Goal: Information Seeking & Learning: Stay updated

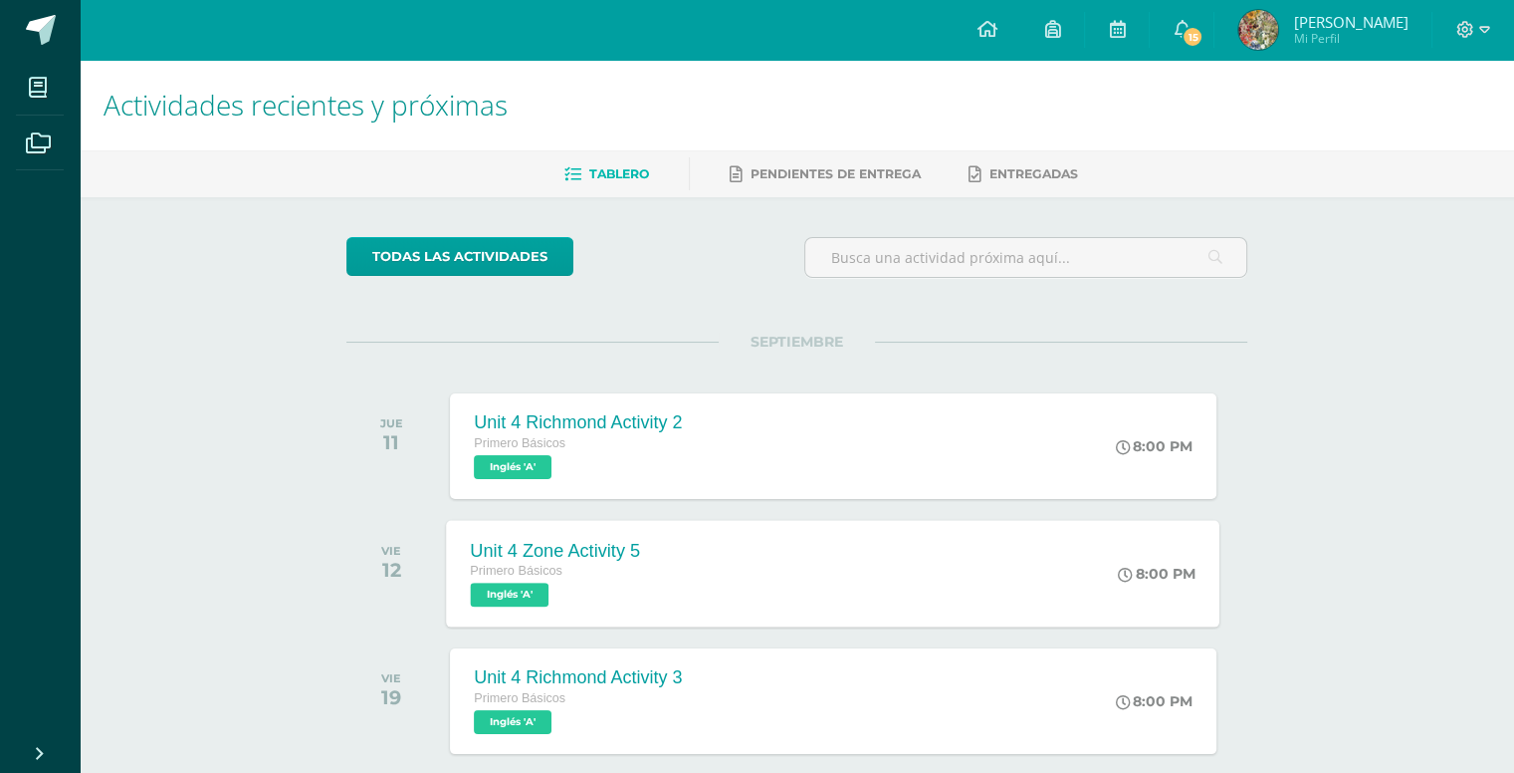
scroll to position [199, 0]
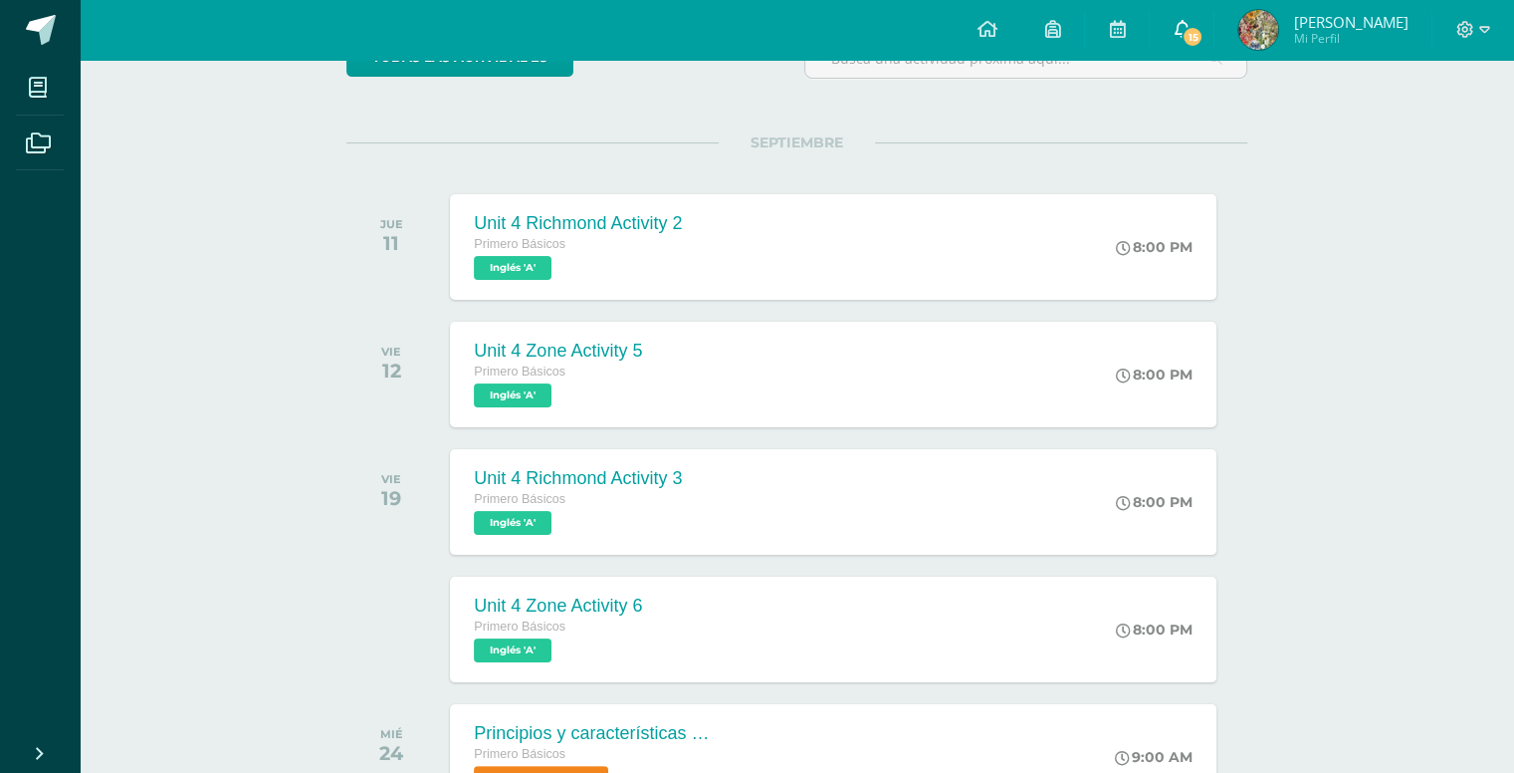
click at [1204, 31] on span "15" at bounding box center [1193, 37] width 22 height 22
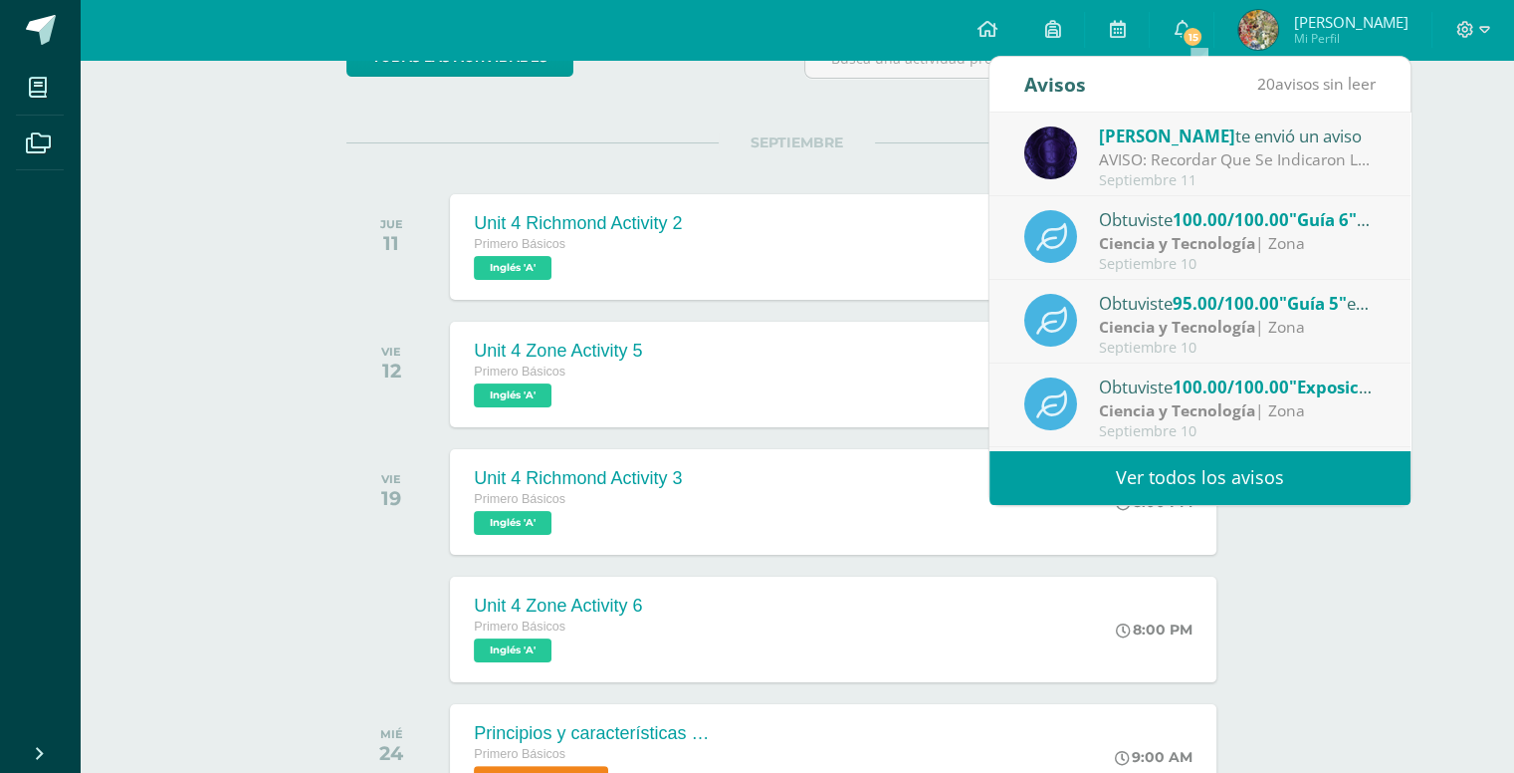
click at [1147, 470] on link "Ver todos los avisos" at bounding box center [1200, 477] width 421 height 55
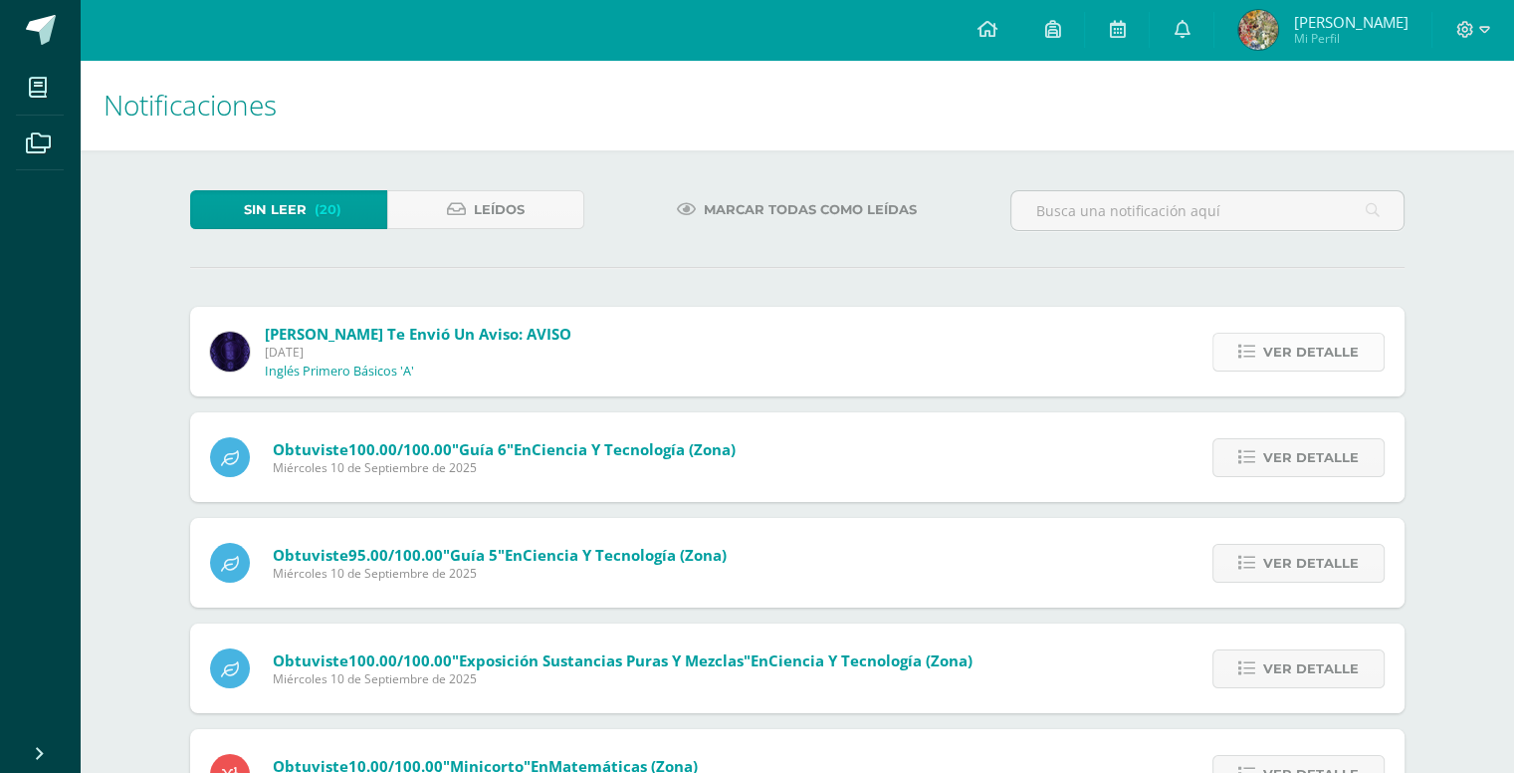
click at [1281, 357] on span "Ver detalle" at bounding box center [1311, 351] width 96 height 37
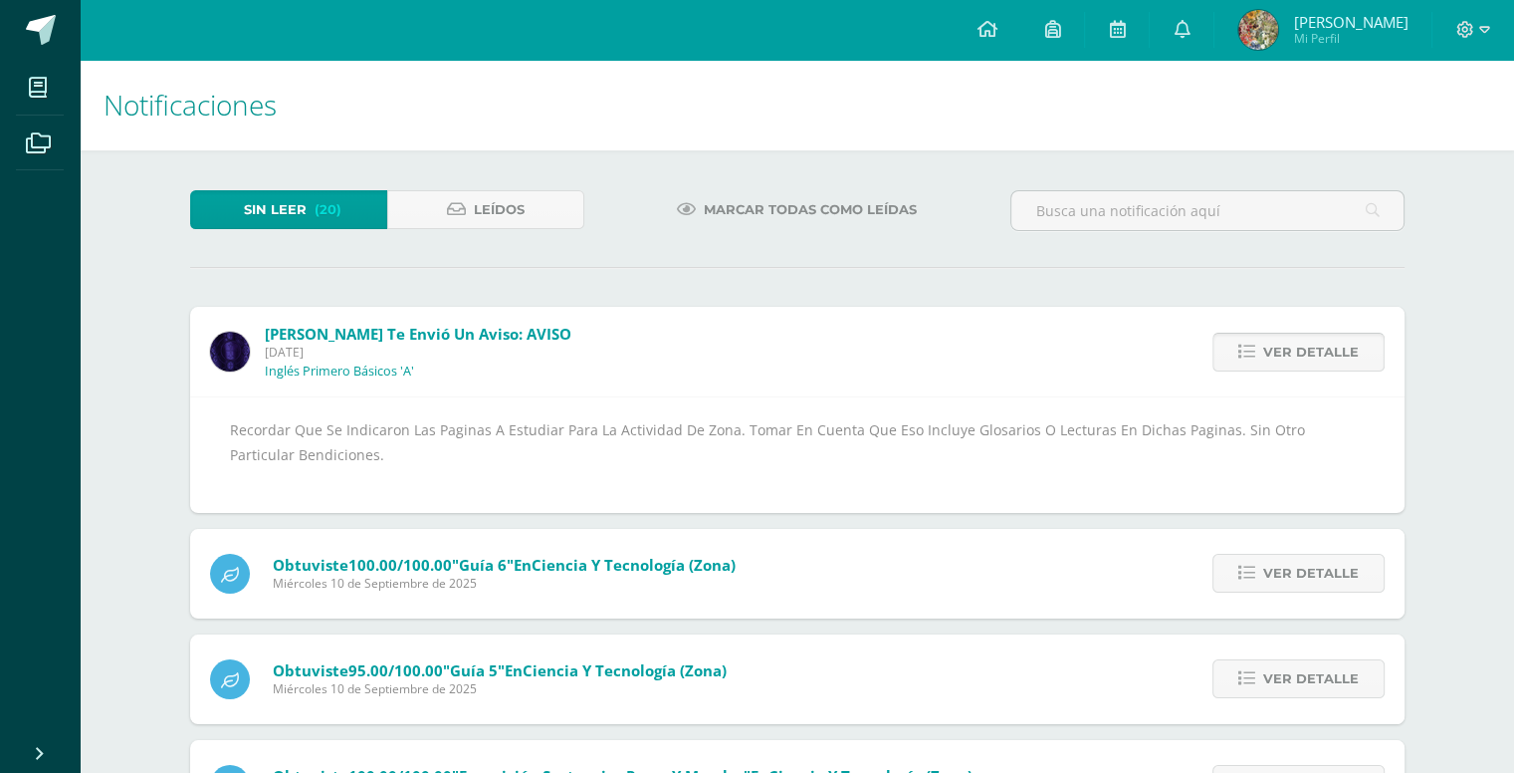
click at [1296, 350] on span "Ver detalle" at bounding box center [1311, 351] width 96 height 37
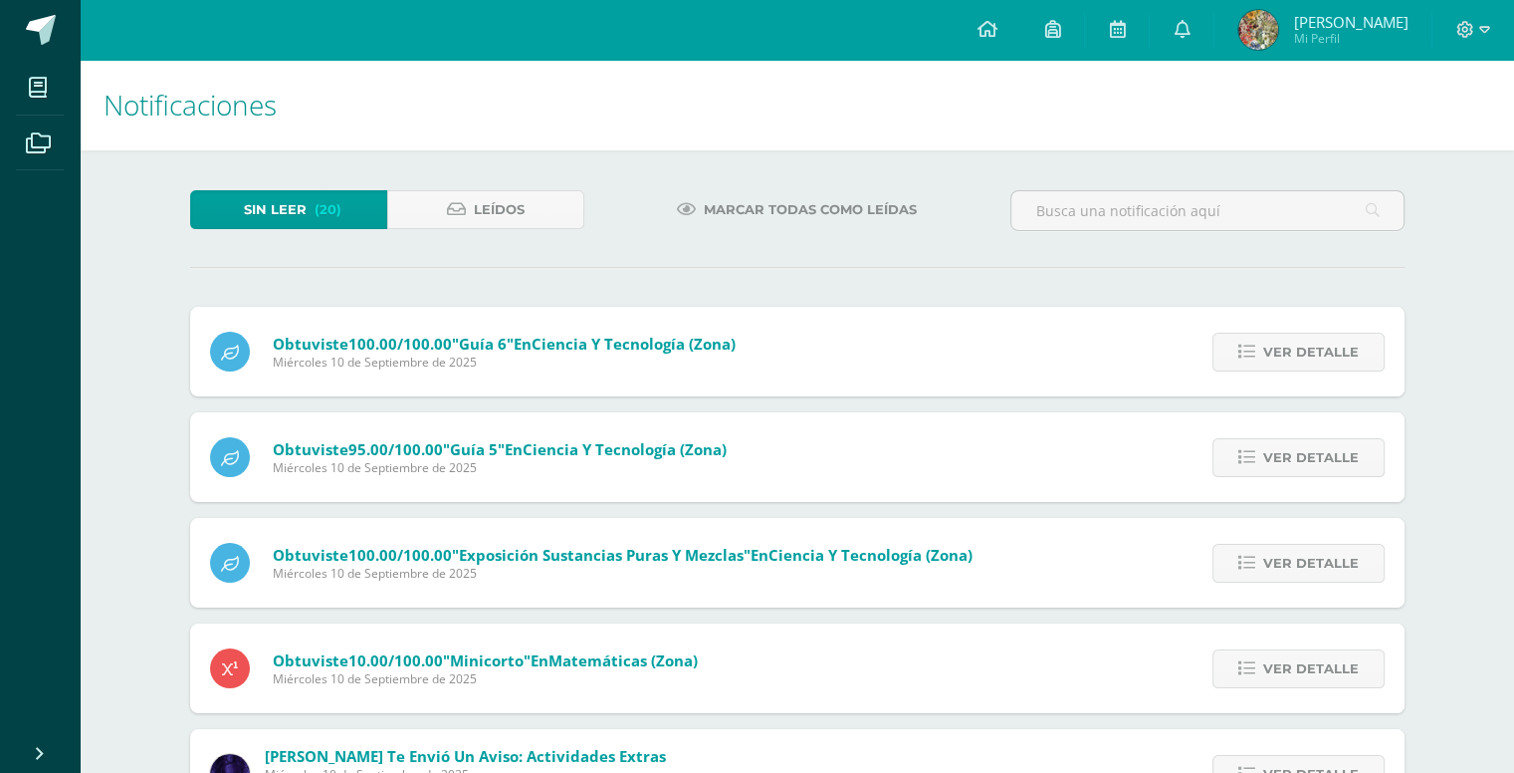
click at [1296, 350] on span "Ver detalle" at bounding box center [1311, 351] width 96 height 37
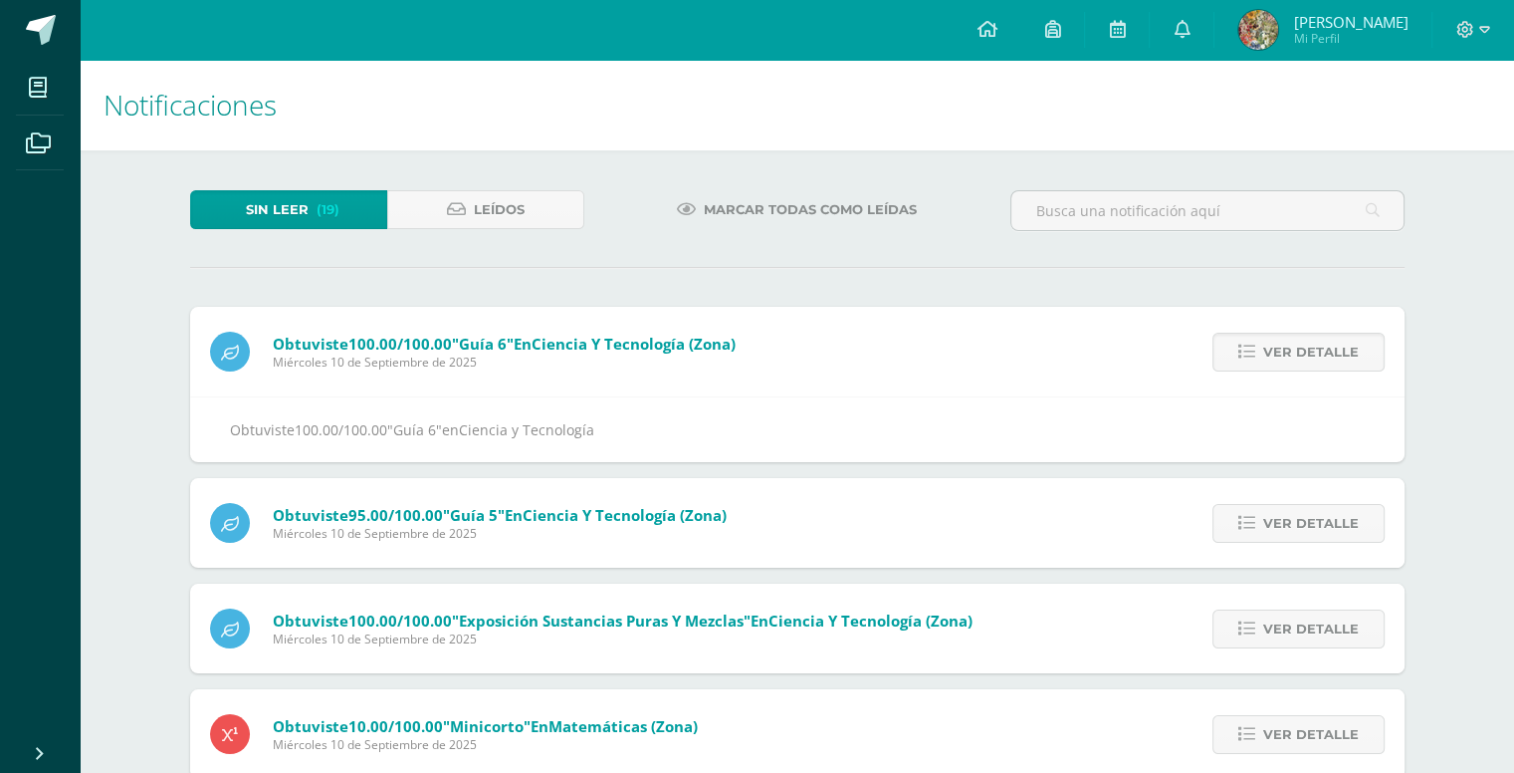
click at [1296, 350] on span "Ver detalle" at bounding box center [1311, 351] width 96 height 37
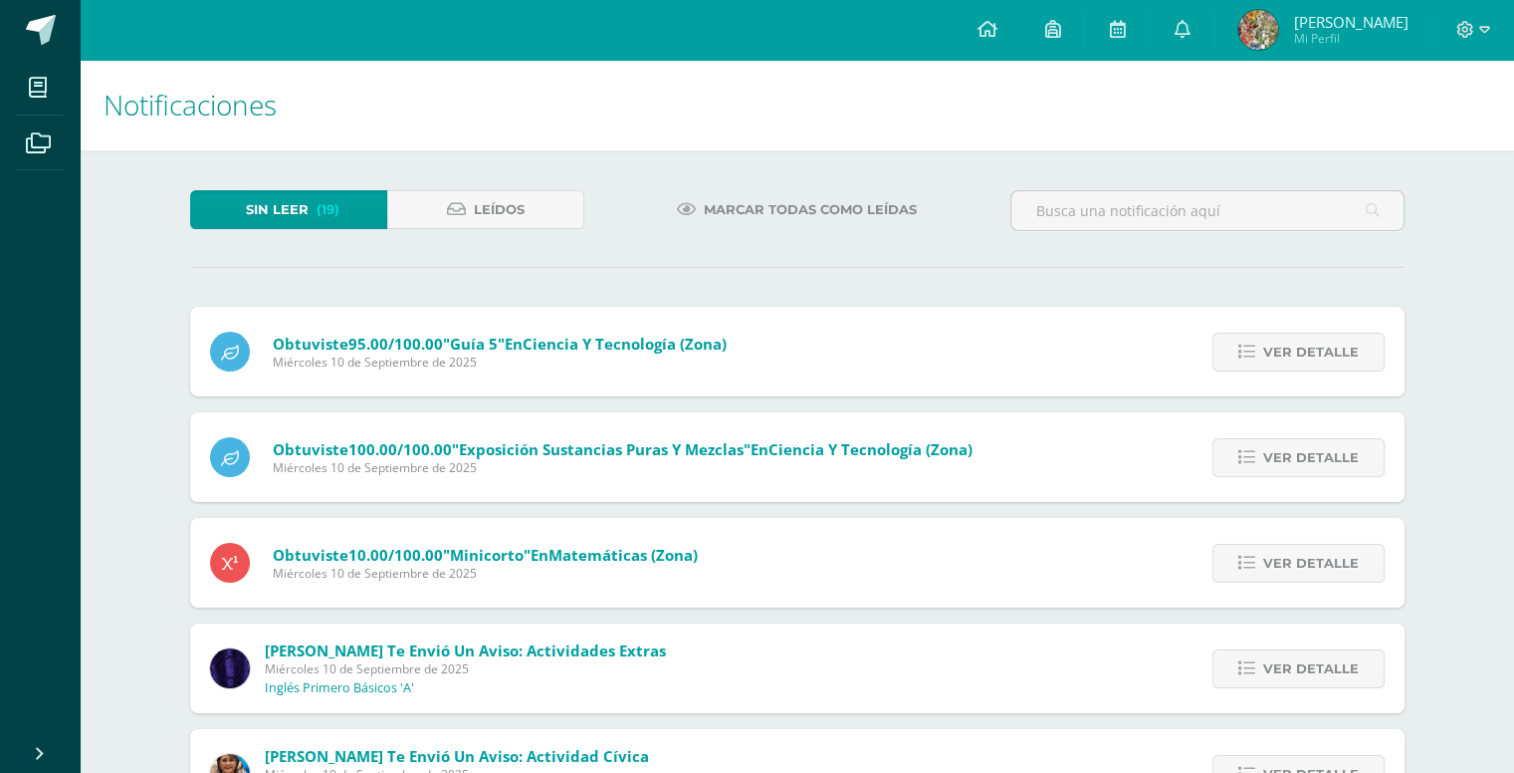
click at [1296, 350] on span "Ver detalle" at bounding box center [1311, 351] width 96 height 37
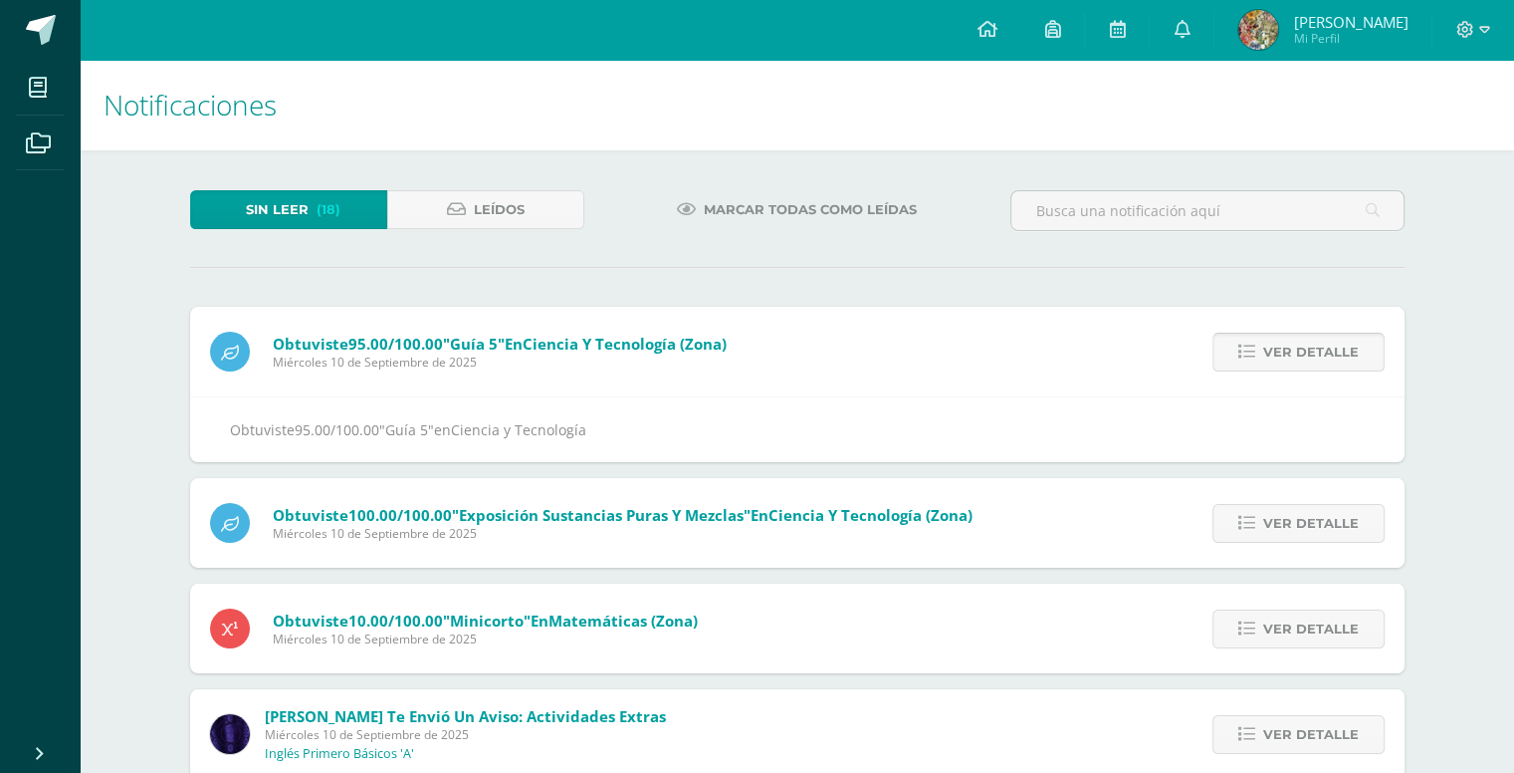
click at [1295, 355] on span "Ver detalle" at bounding box center [1311, 351] width 96 height 37
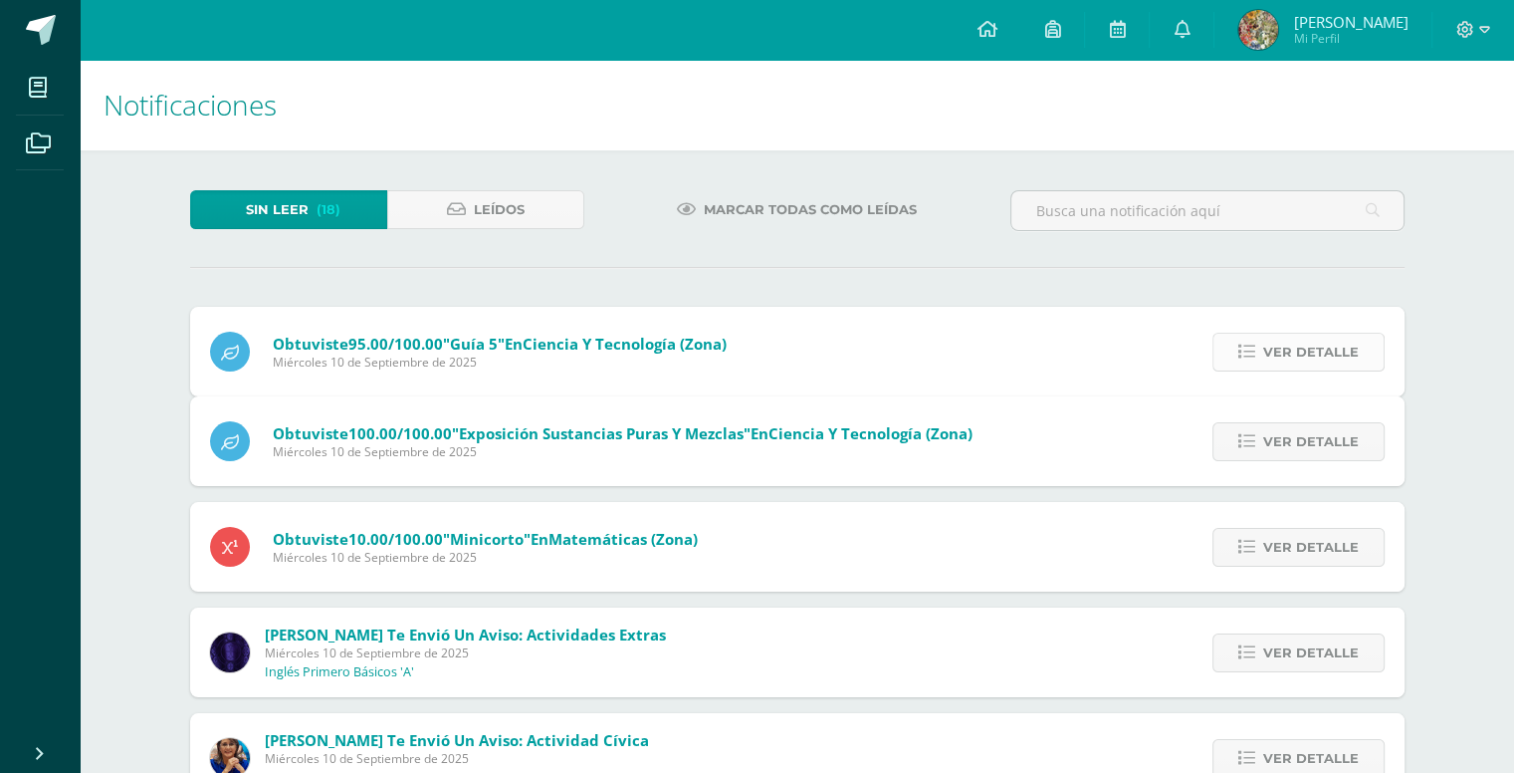
click at [1295, 423] on span "Ver detalle" at bounding box center [1311, 441] width 96 height 37
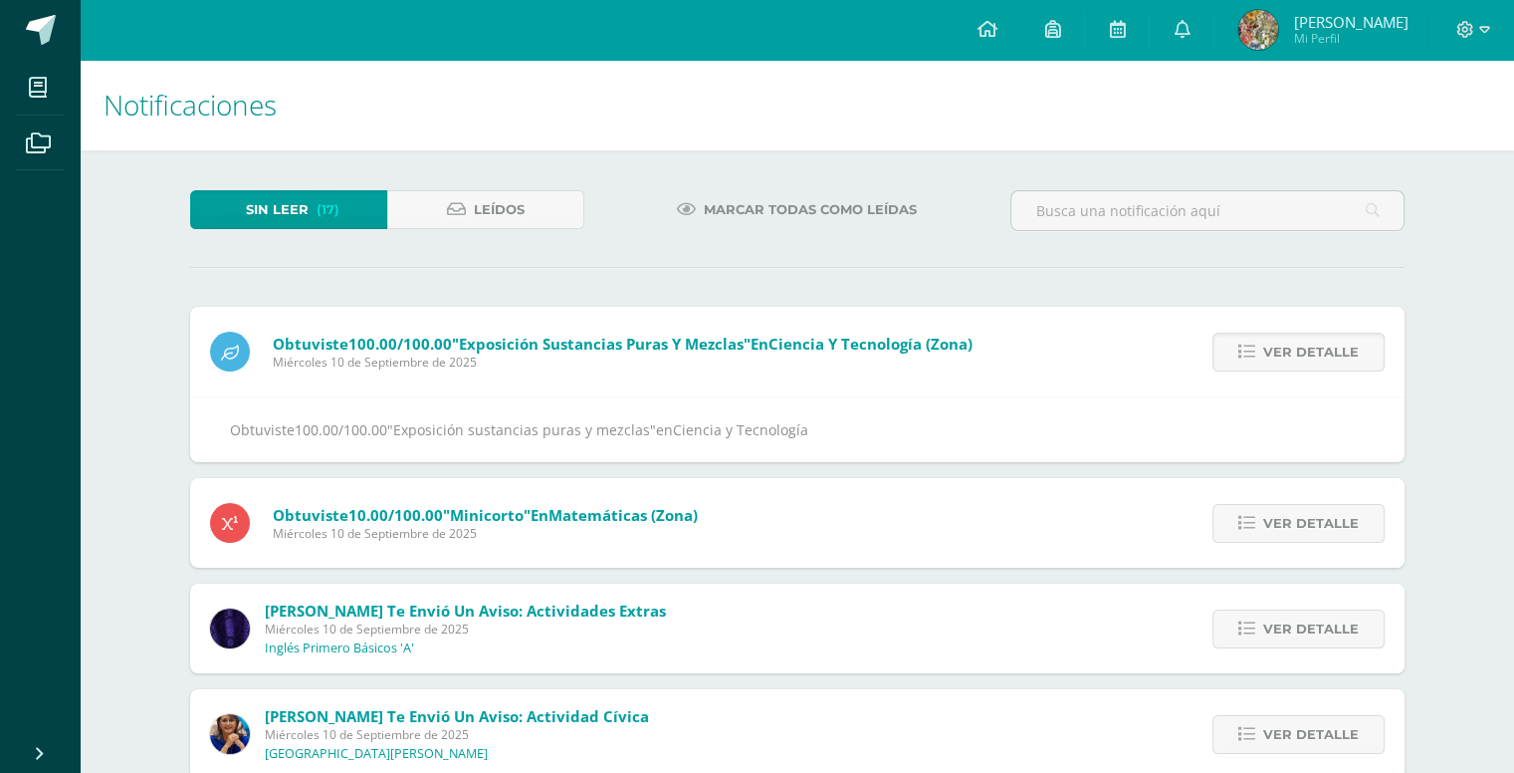
click at [1295, 355] on span "Ver detalle" at bounding box center [1311, 351] width 96 height 37
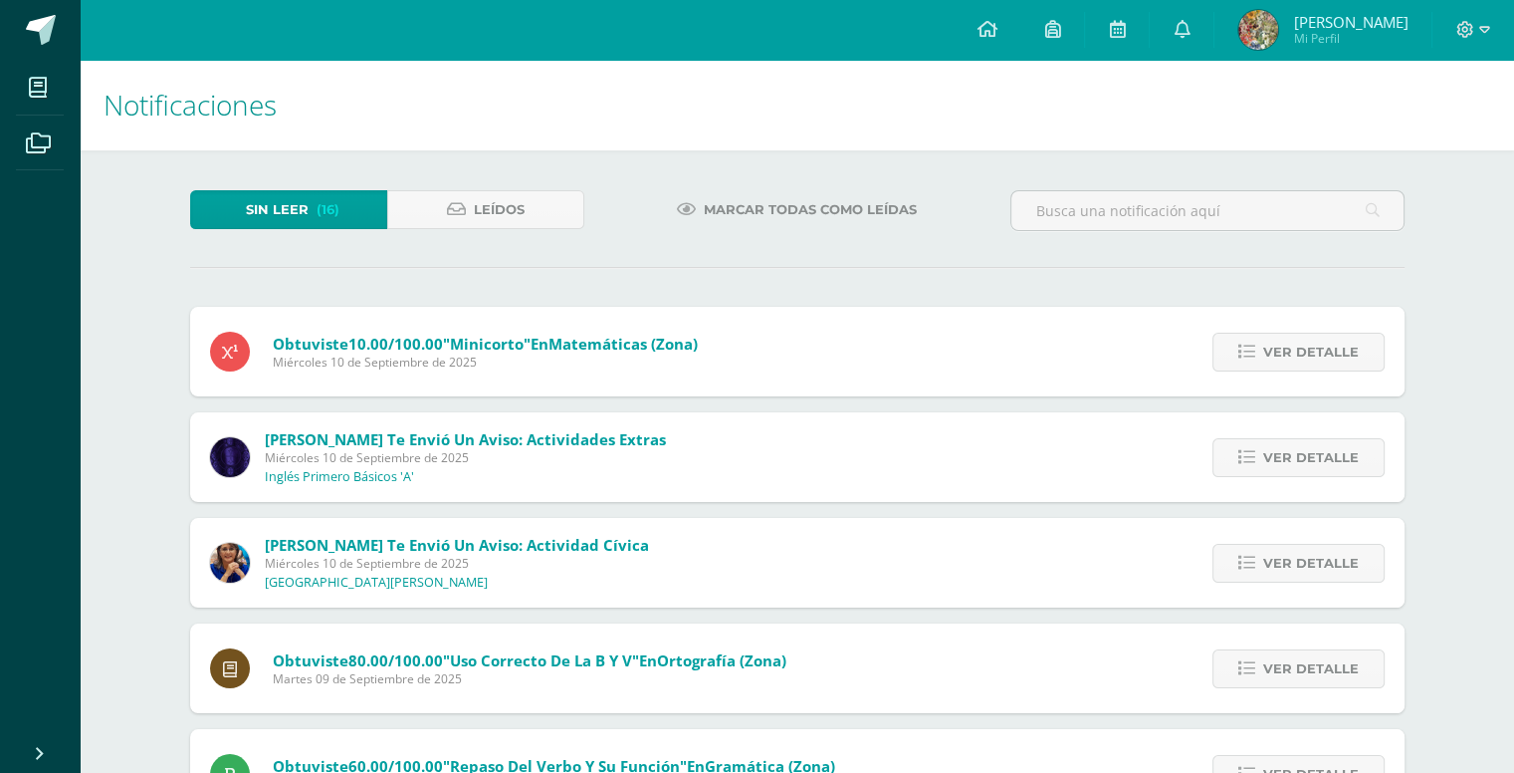
click at [1295, 355] on span "Ver detalle" at bounding box center [1311, 351] width 96 height 37
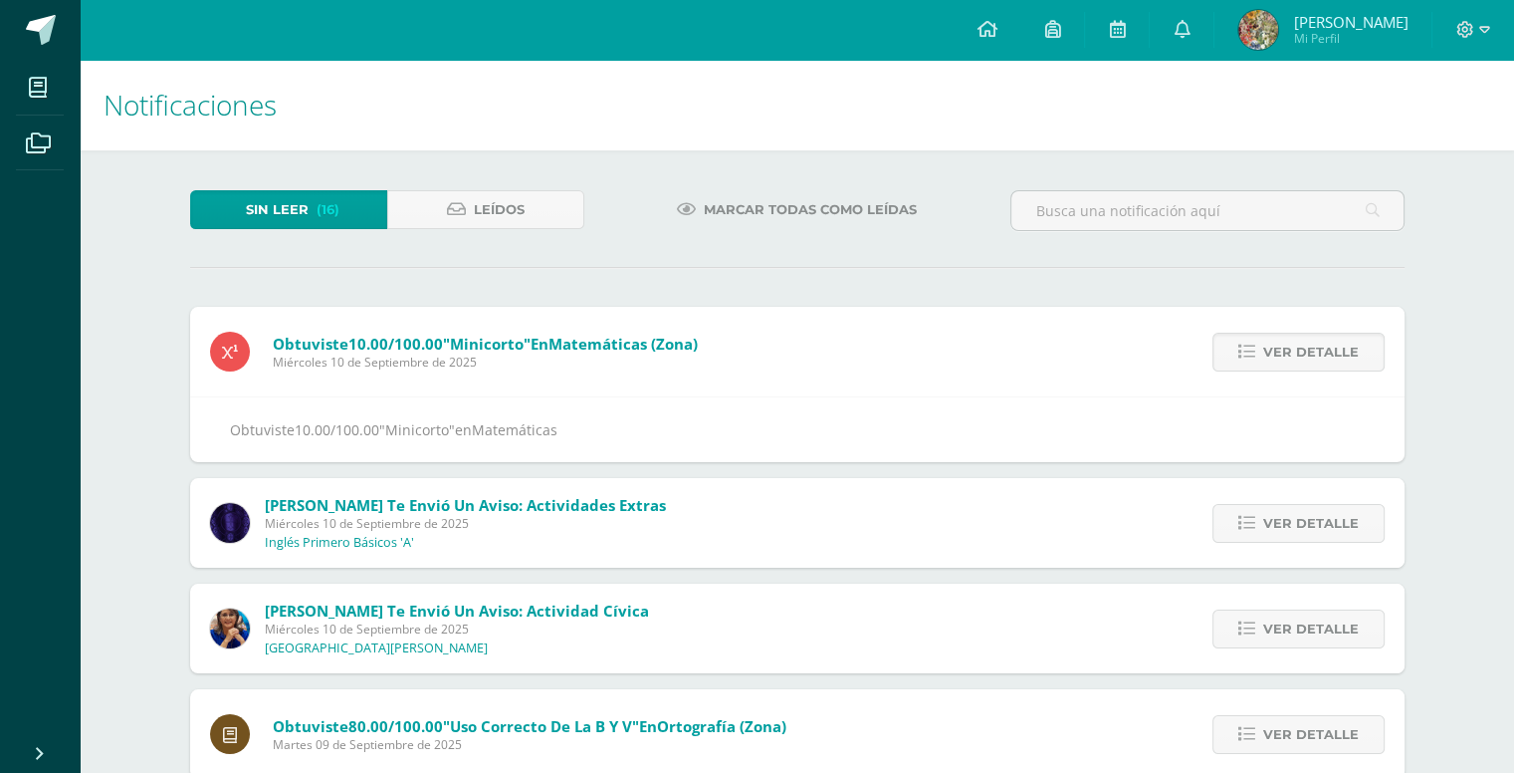
click at [1295, 355] on span "Ver detalle" at bounding box center [1311, 351] width 96 height 37
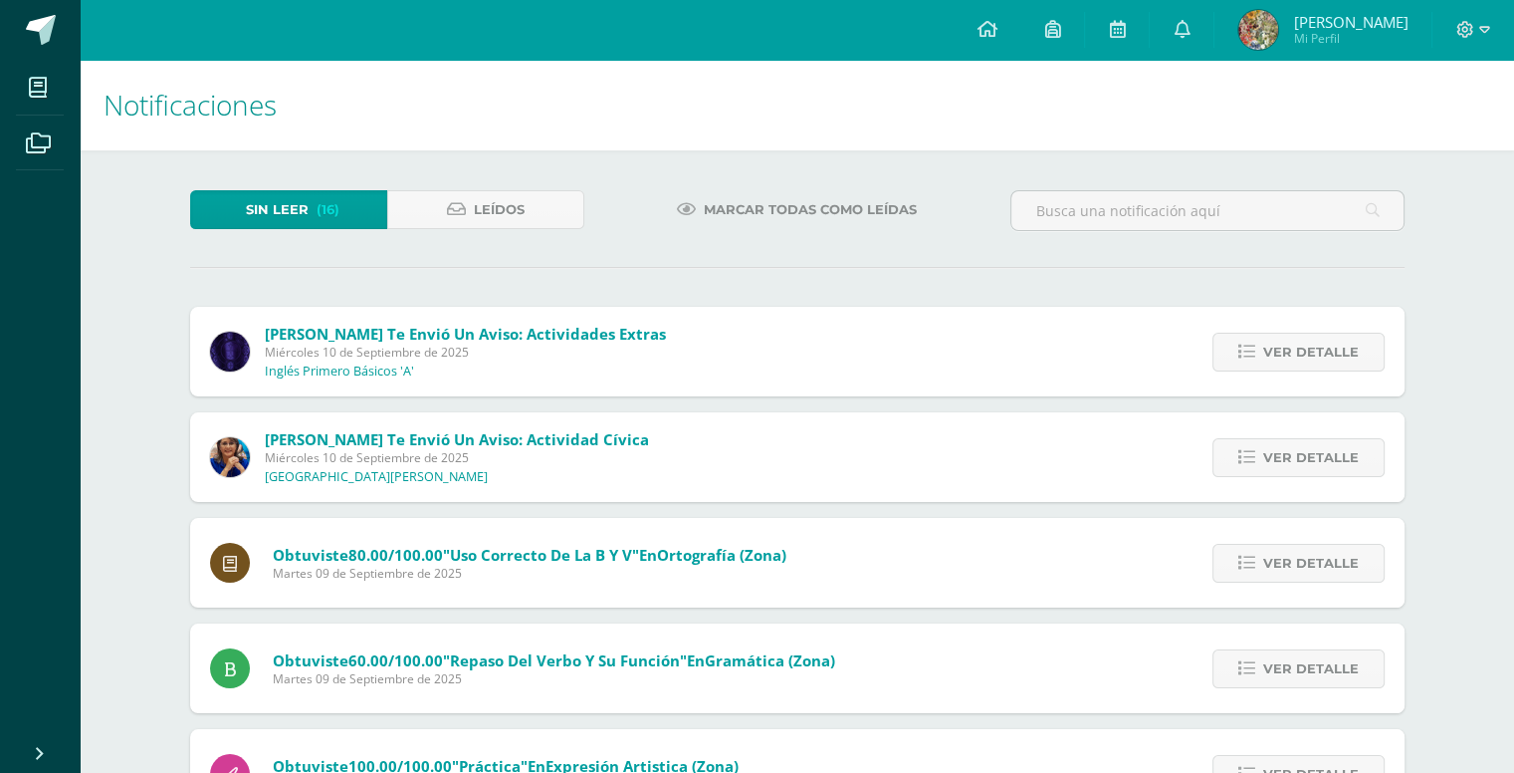
click at [1295, 355] on span "Ver detalle" at bounding box center [1311, 351] width 96 height 37
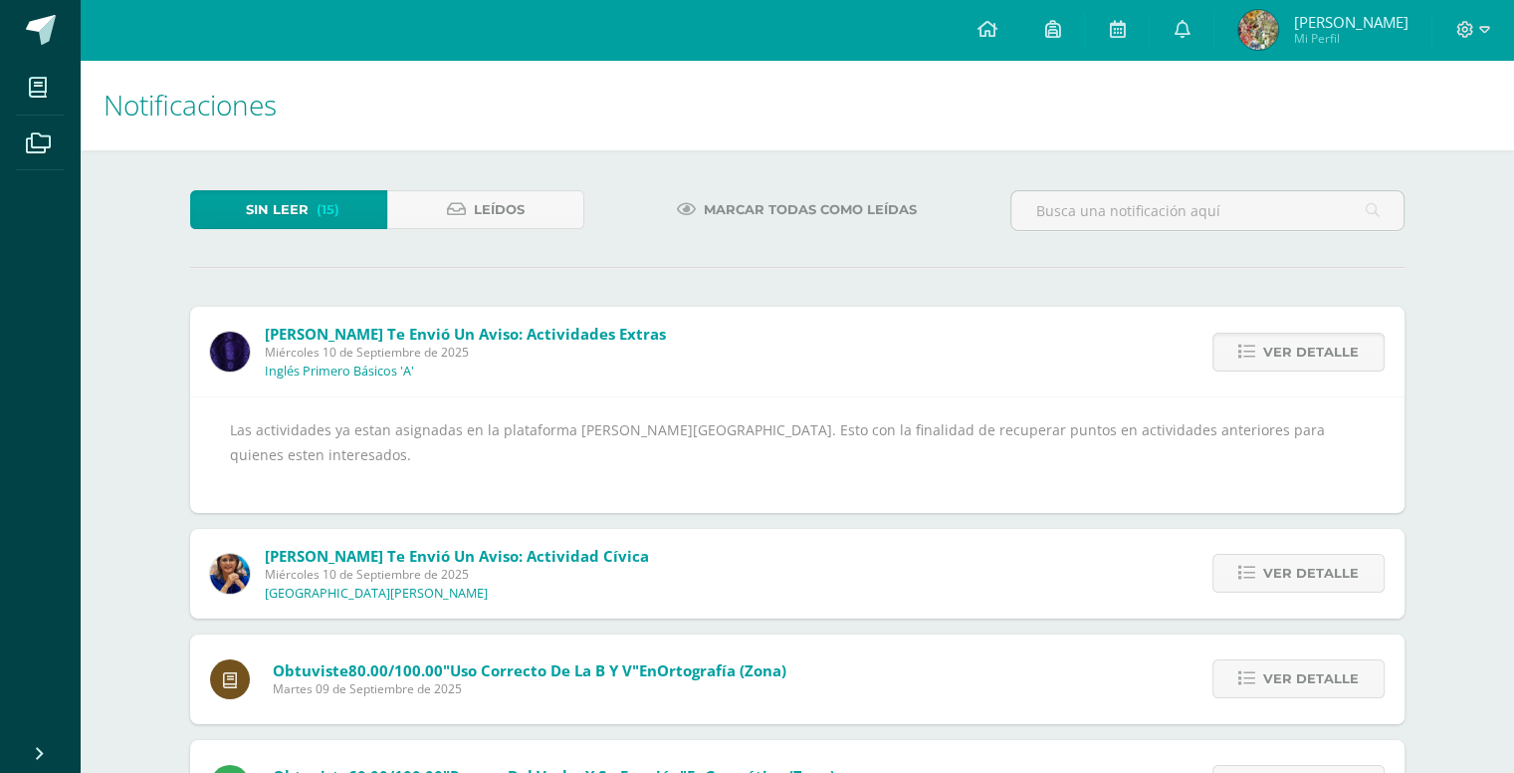
click at [1295, 355] on span "Ver detalle" at bounding box center [1311, 351] width 96 height 37
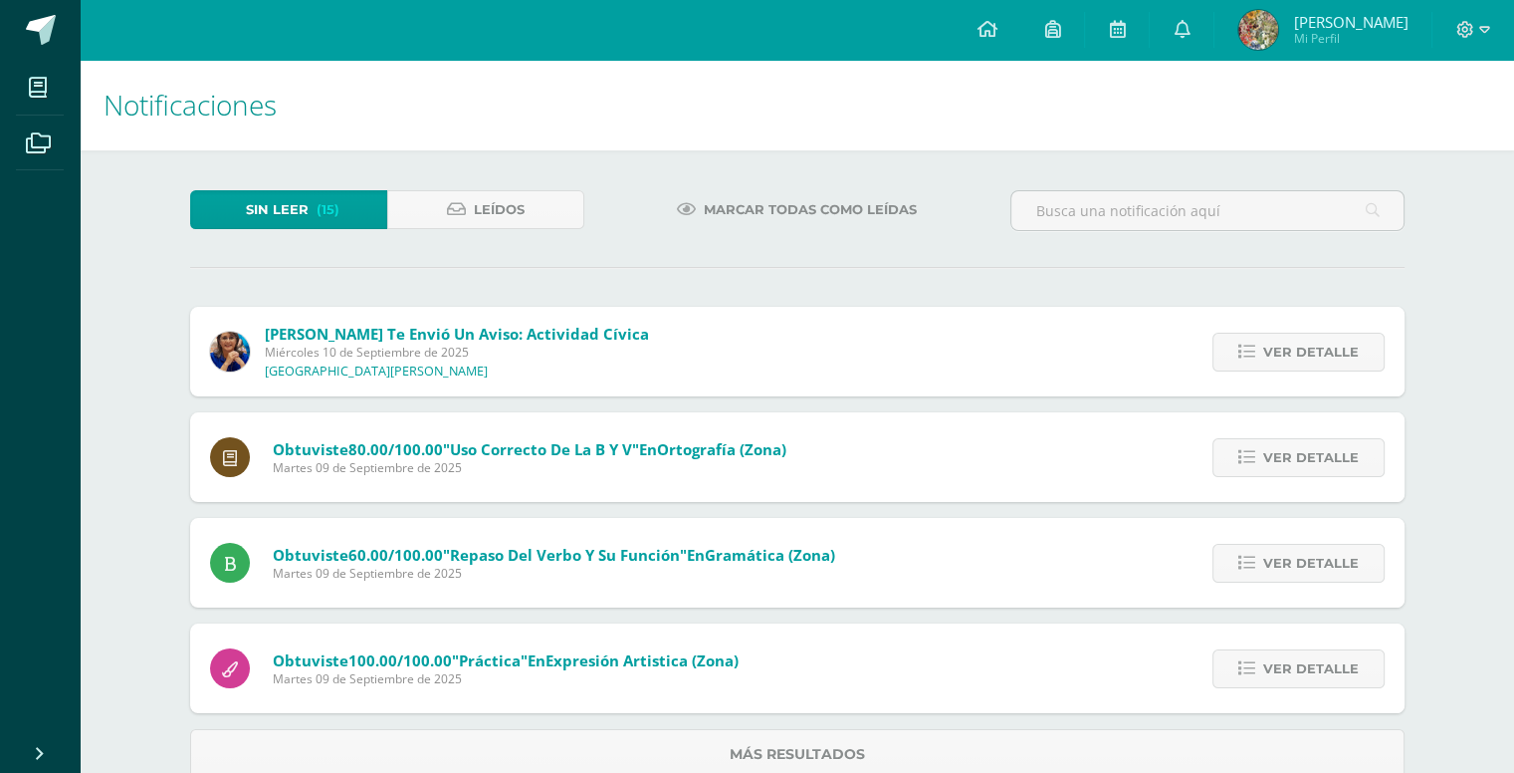
click at [1295, 355] on span "Ver detalle" at bounding box center [1311, 351] width 96 height 37
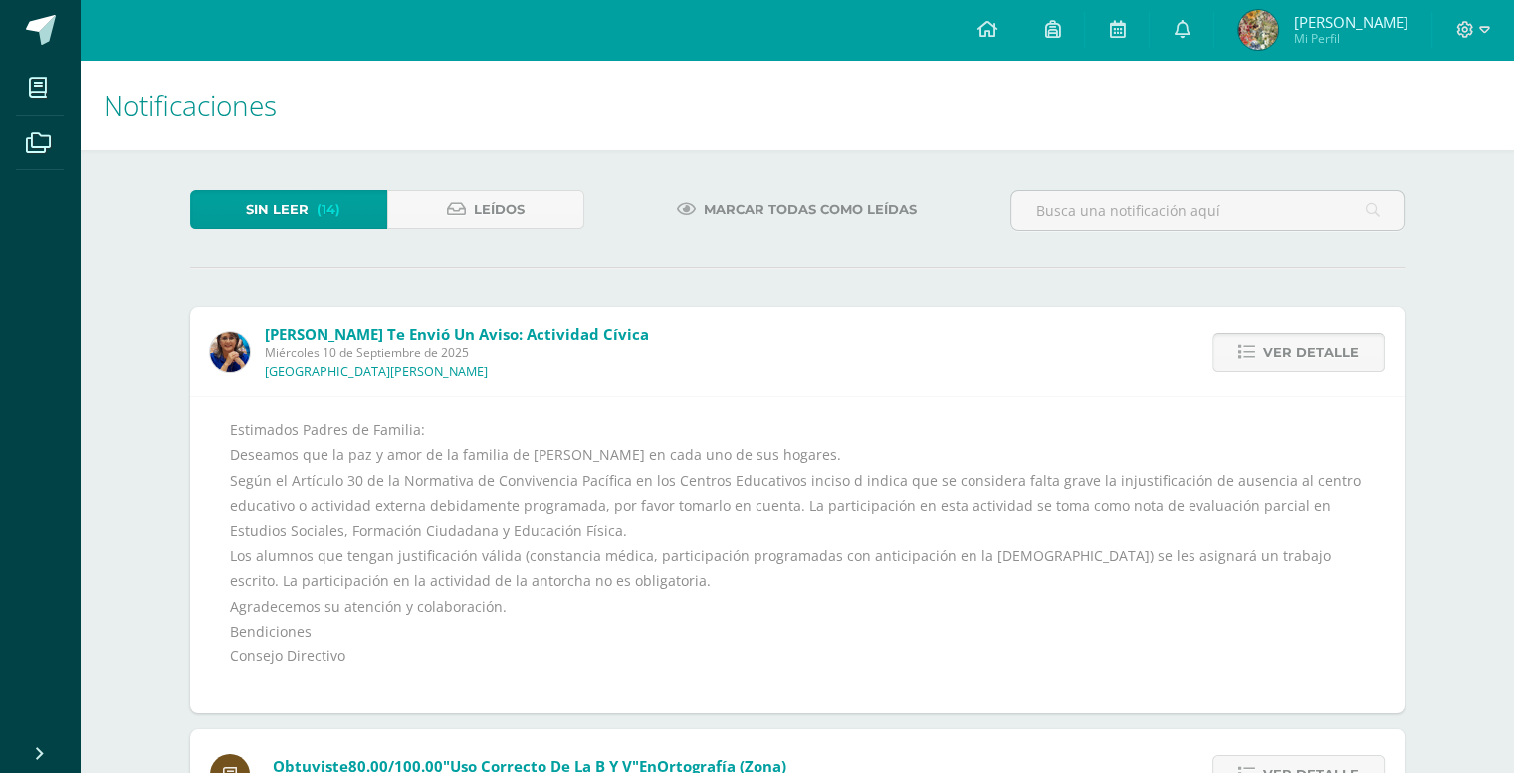
click at [1285, 351] on span "Ver detalle" at bounding box center [1311, 351] width 96 height 37
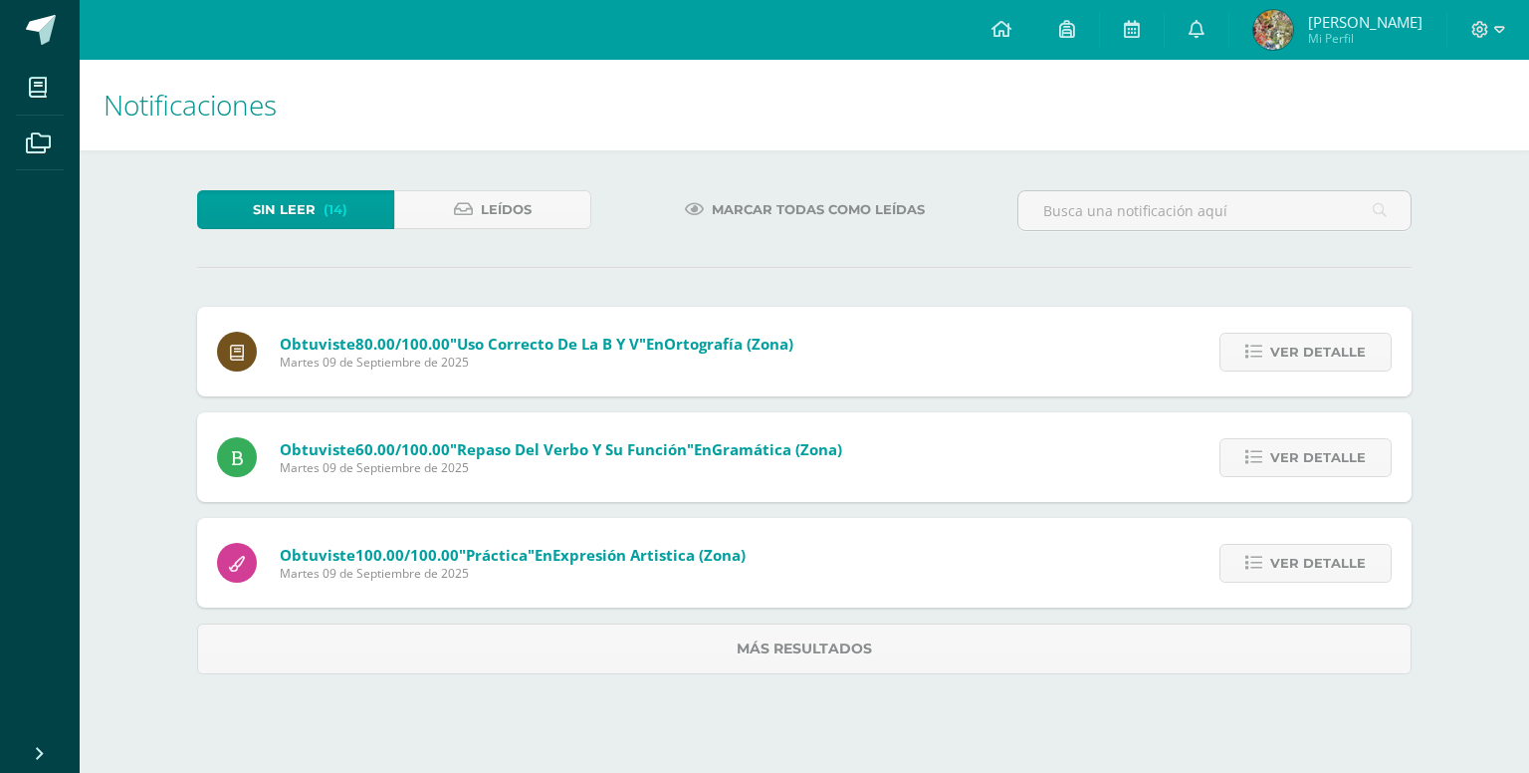
click at [1285, 351] on span "Ver detalle" at bounding box center [1318, 351] width 96 height 37
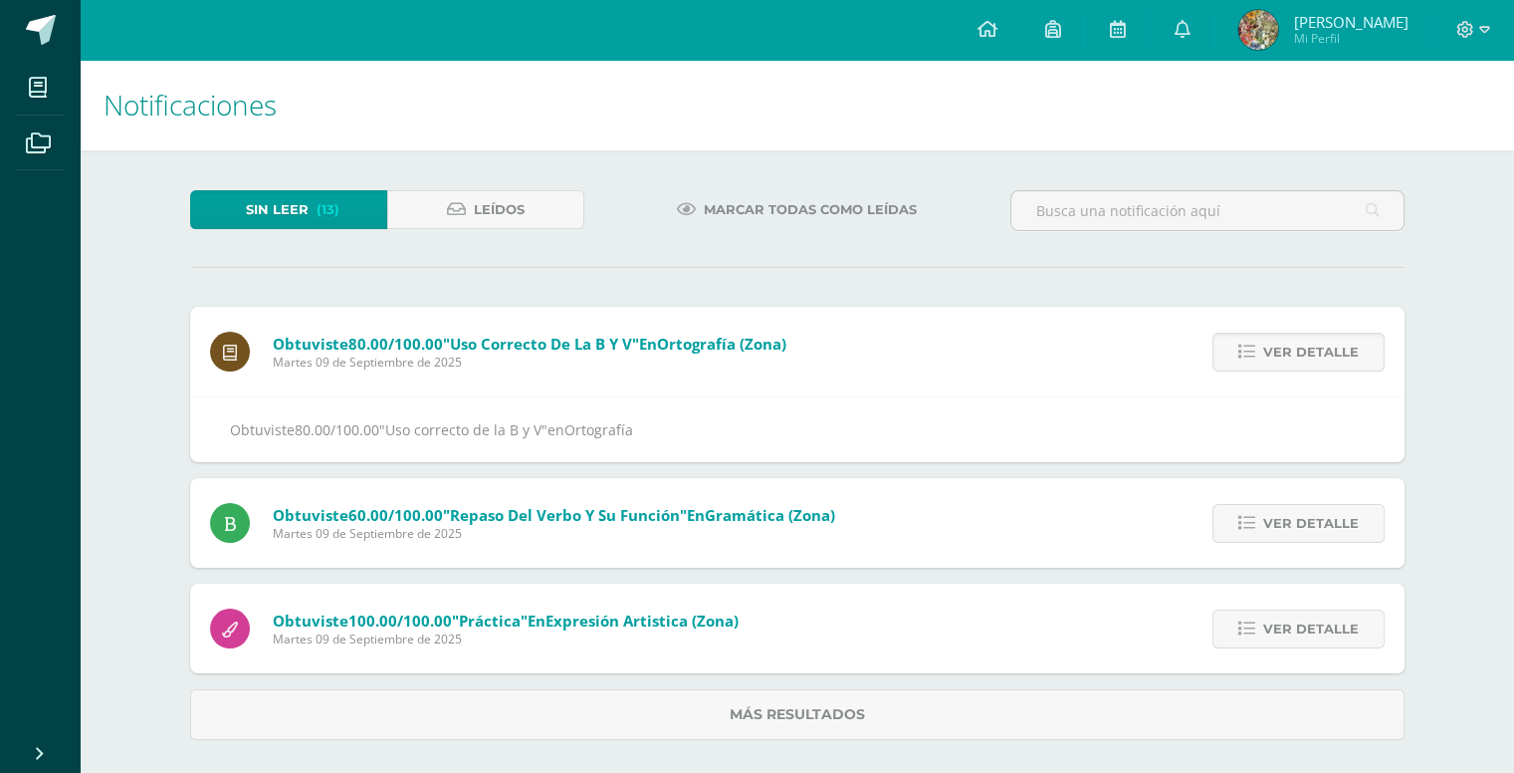
click at [1285, 351] on span "Ver detalle" at bounding box center [1311, 351] width 96 height 37
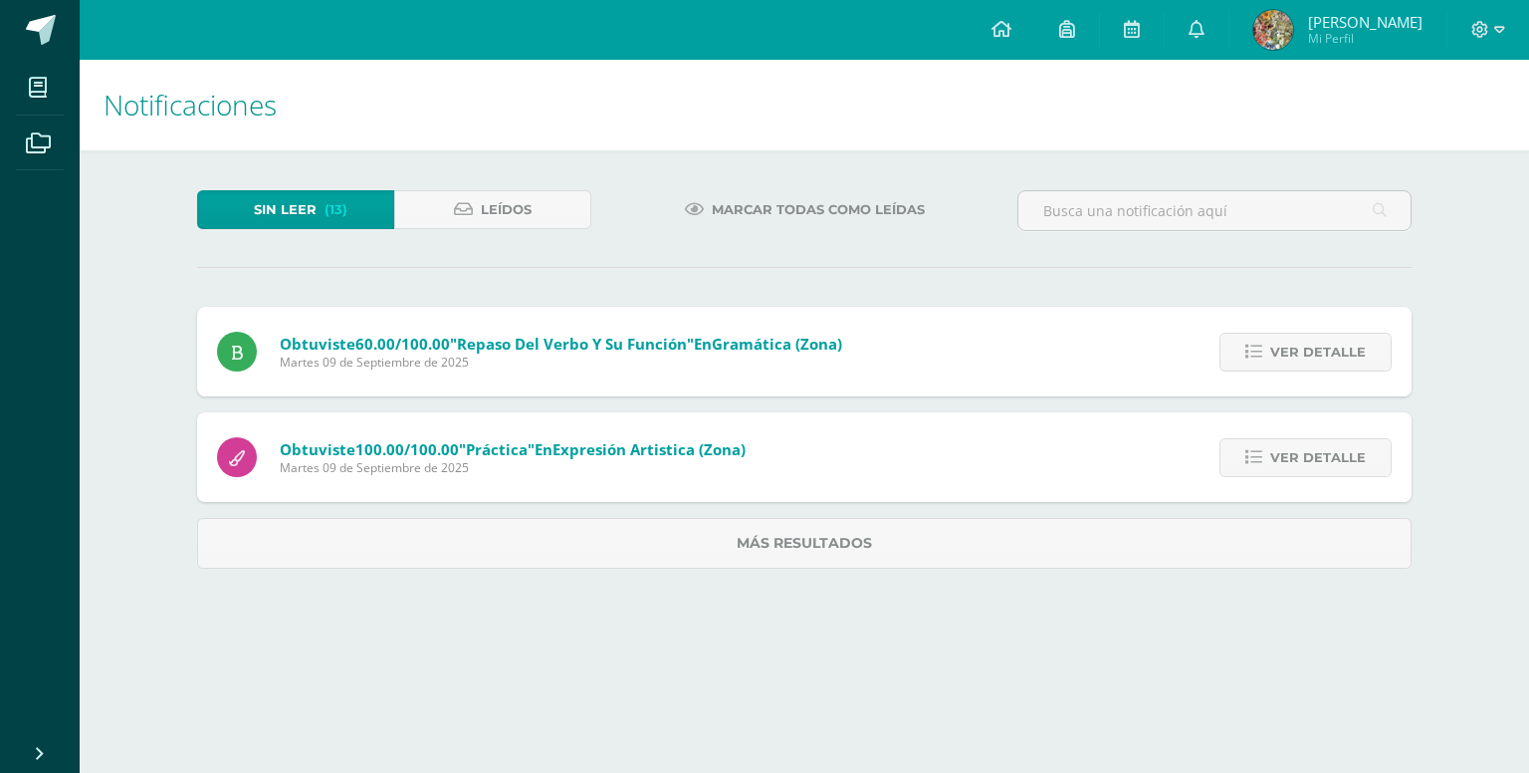
click at [1285, 351] on span "Ver detalle" at bounding box center [1318, 351] width 96 height 37
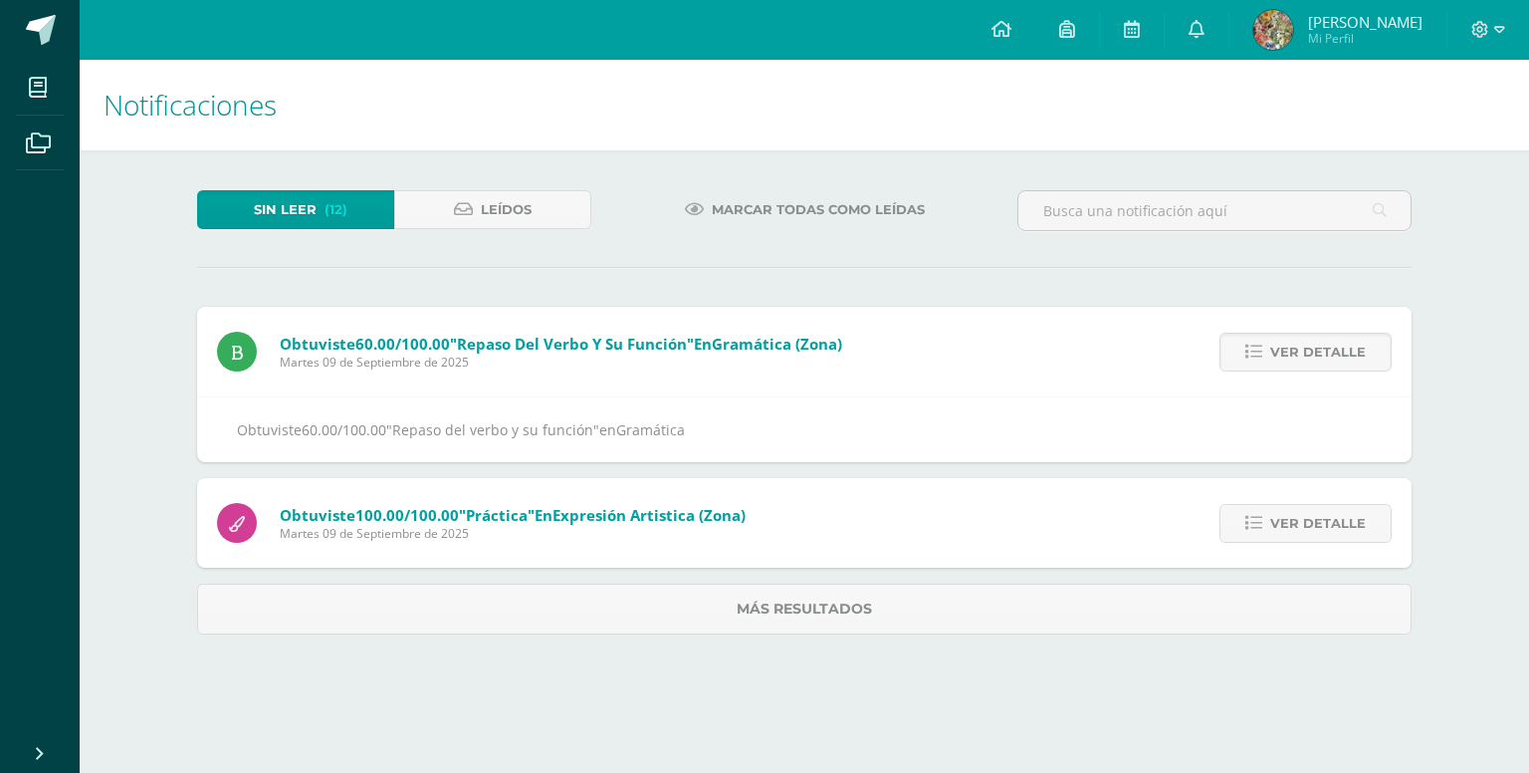
click at [1285, 351] on span "Ver detalle" at bounding box center [1318, 351] width 96 height 37
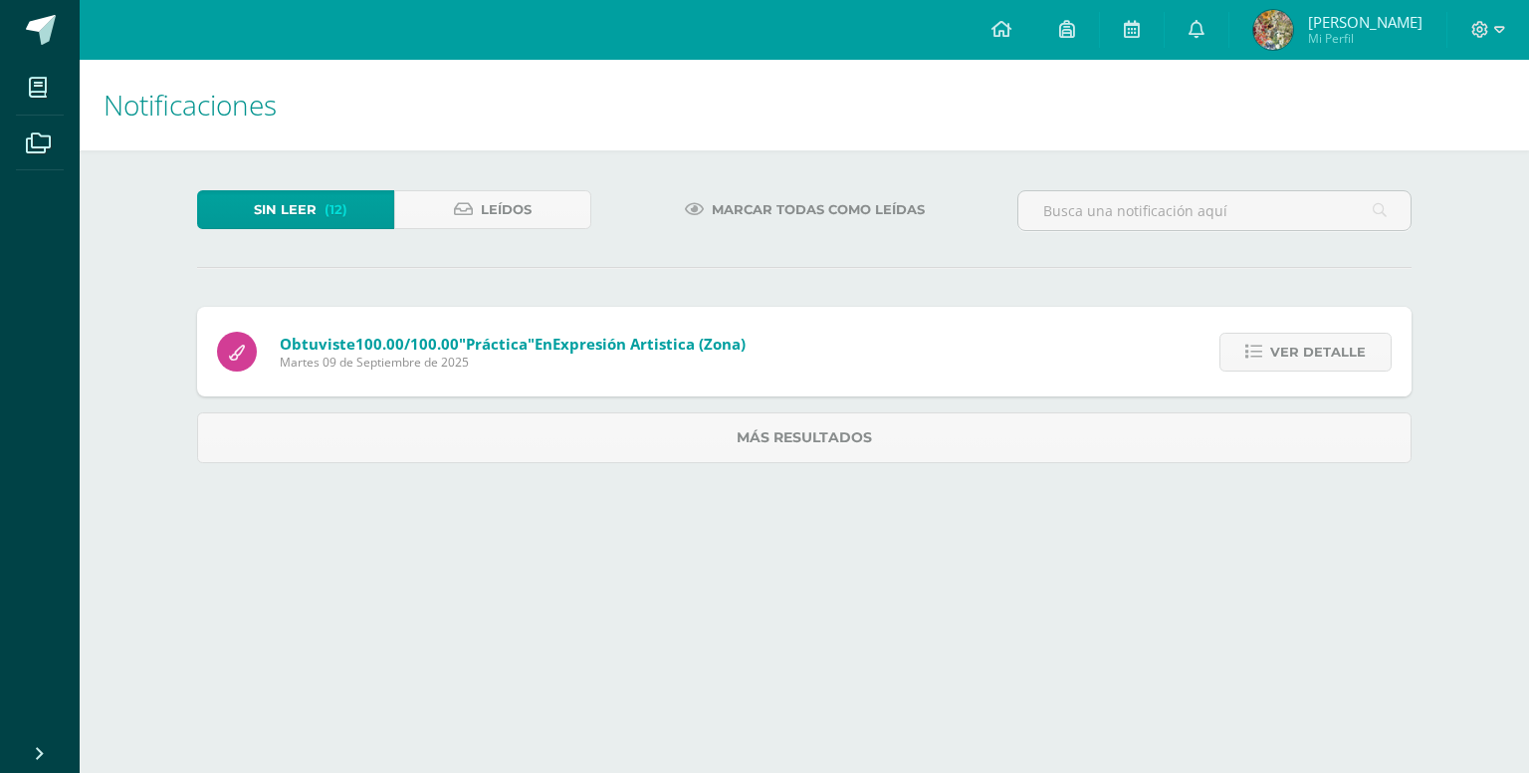
click at [1285, 351] on span "Ver detalle" at bounding box center [1318, 351] width 96 height 37
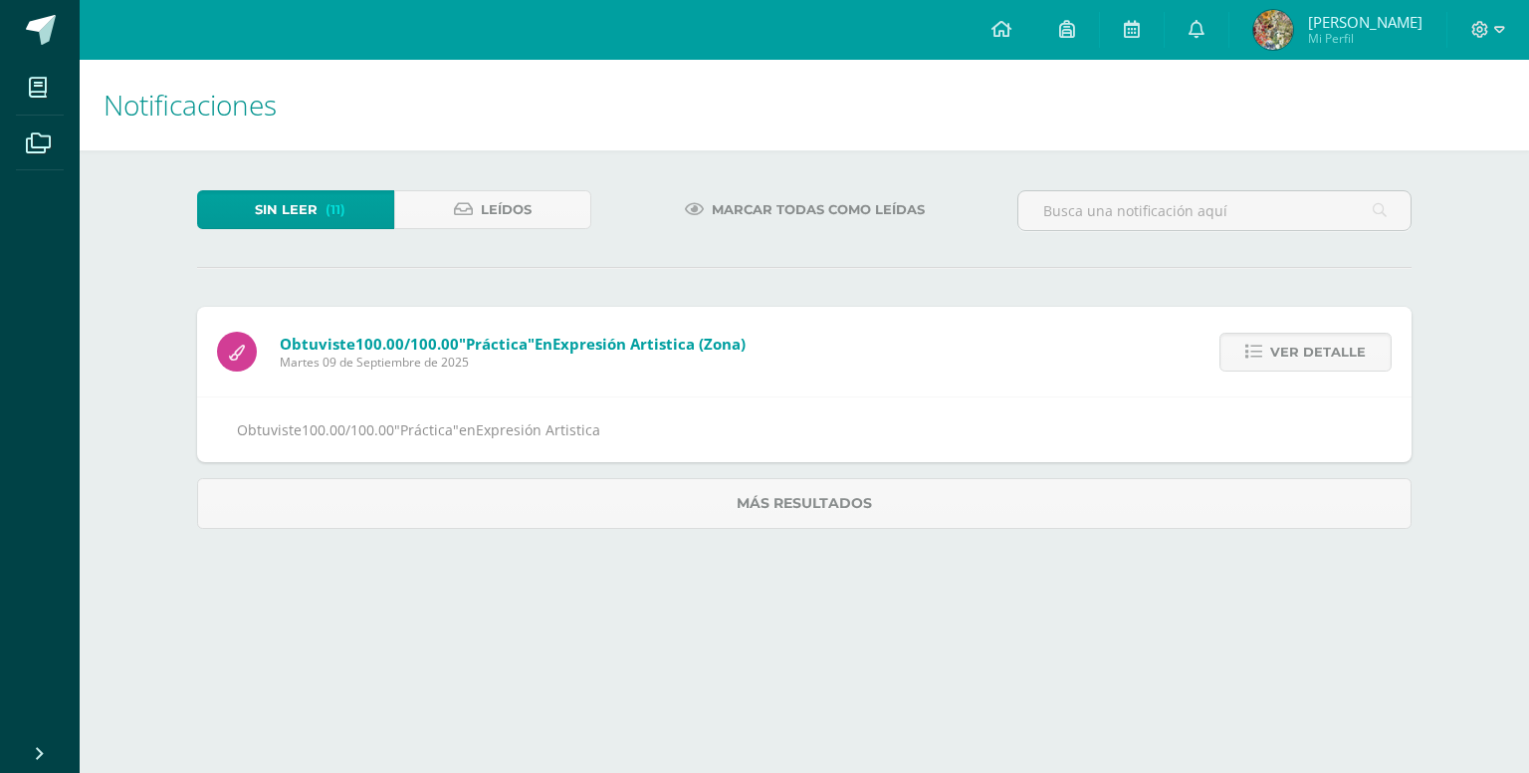
click at [1285, 351] on span "Ver detalle" at bounding box center [1318, 351] width 96 height 37
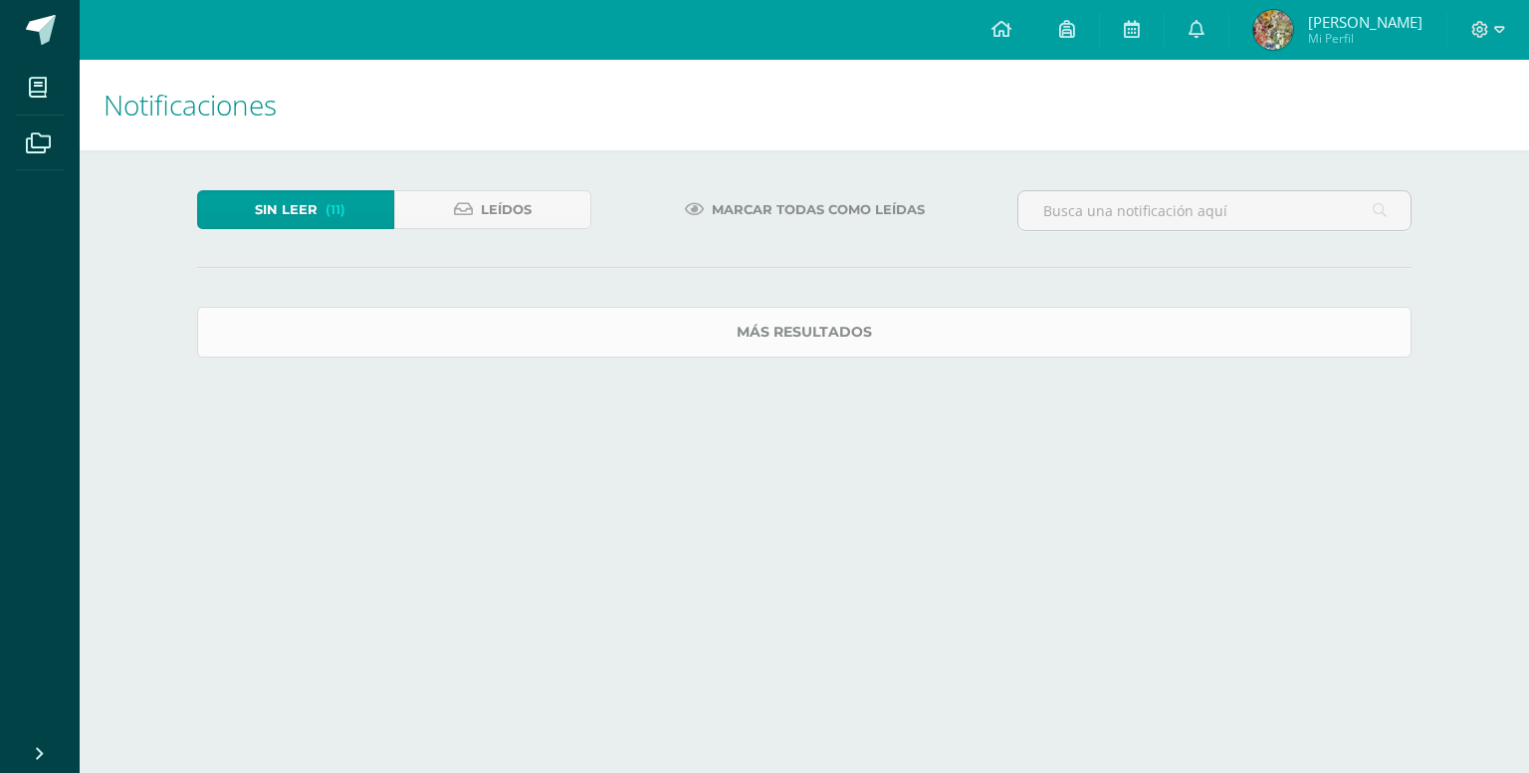
click at [1285, 351] on link "Más resultados" at bounding box center [804, 332] width 1215 height 51
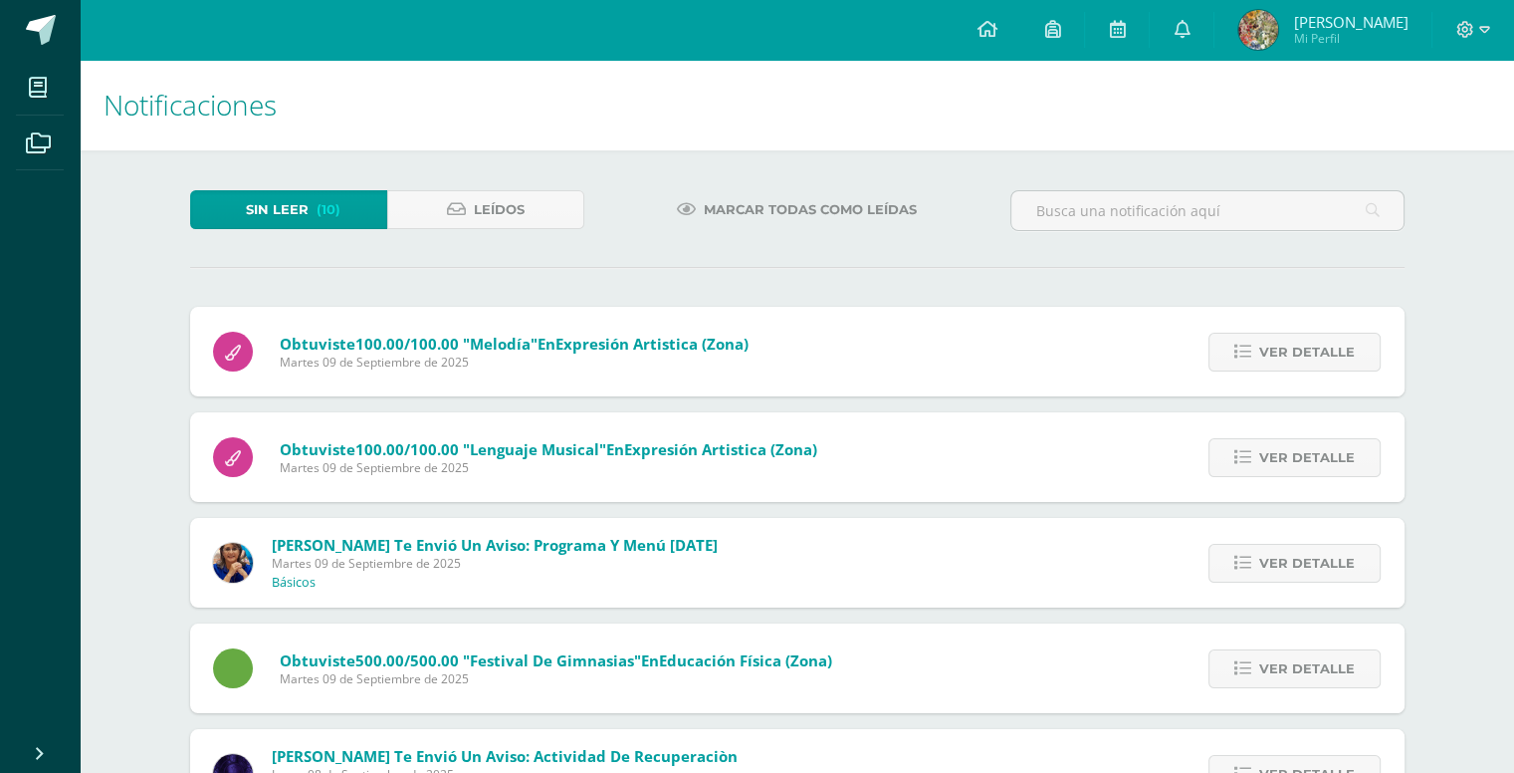
click at [1286, 351] on span "Ver detalle" at bounding box center [1307, 351] width 96 height 37
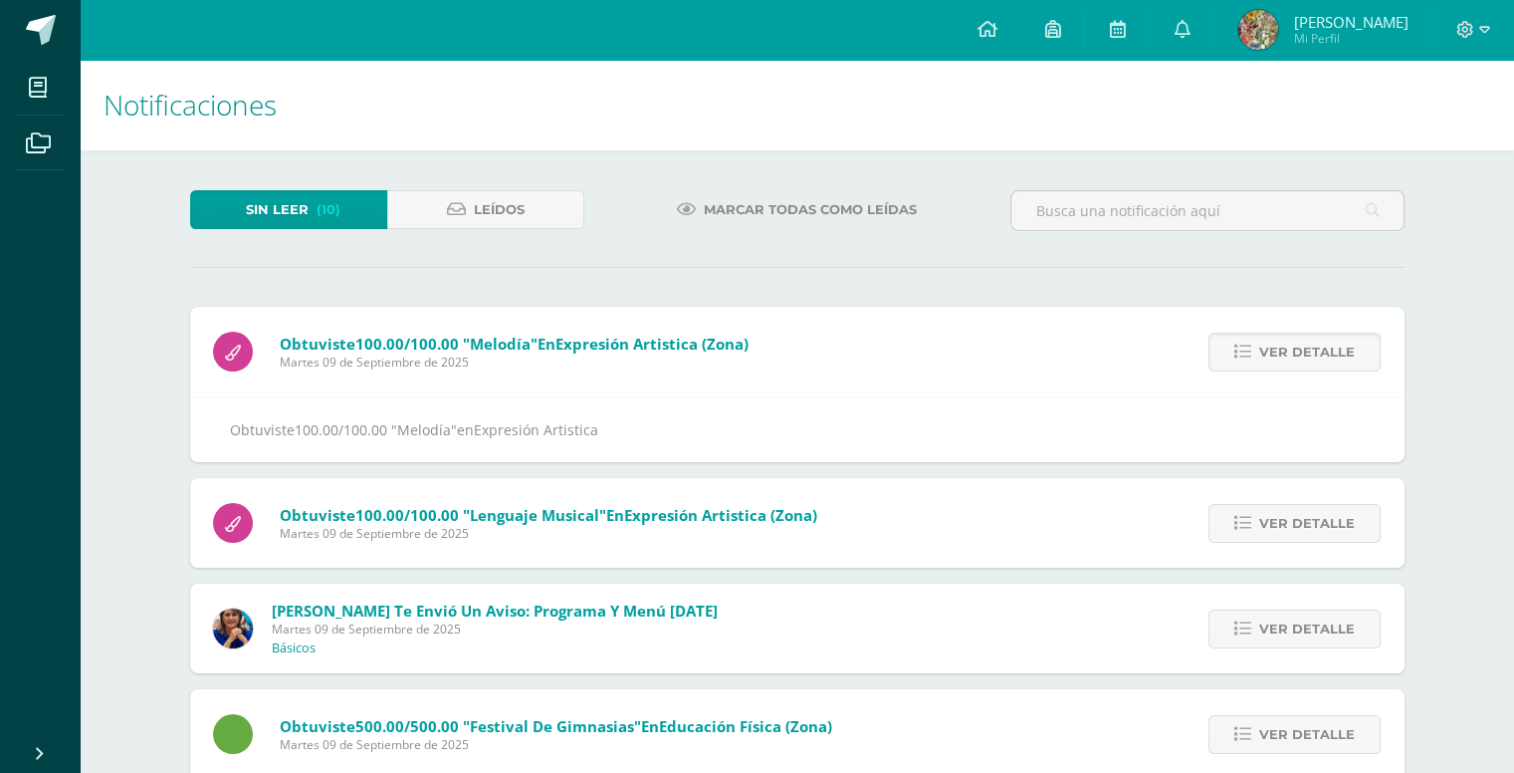
click at [1286, 351] on span "Ver detalle" at bounding box center [1307, 351] width 96 height 37
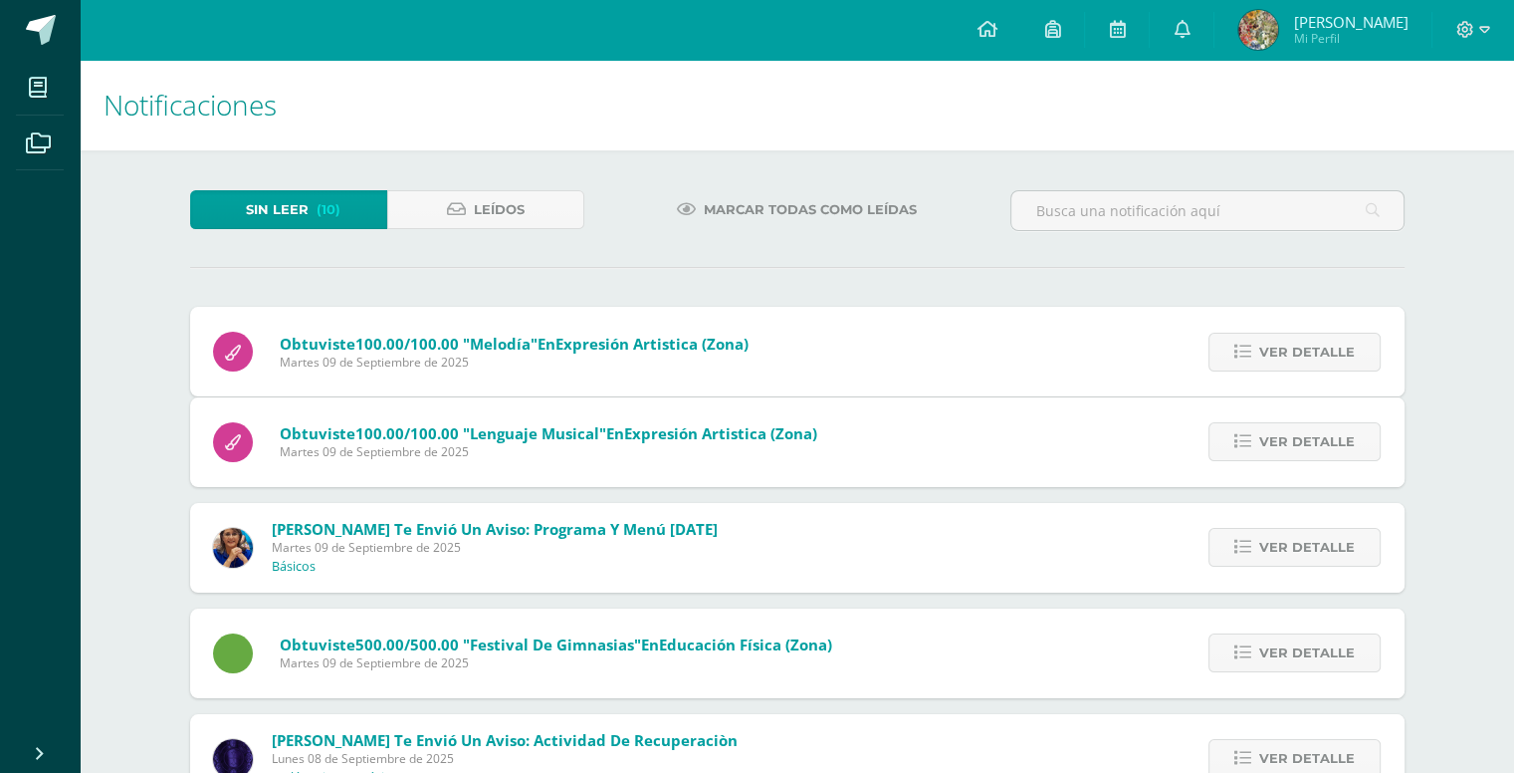
click at [1286, 423] on span "Ver detalle" at bounding box center [1307, 441] width 96 height 37
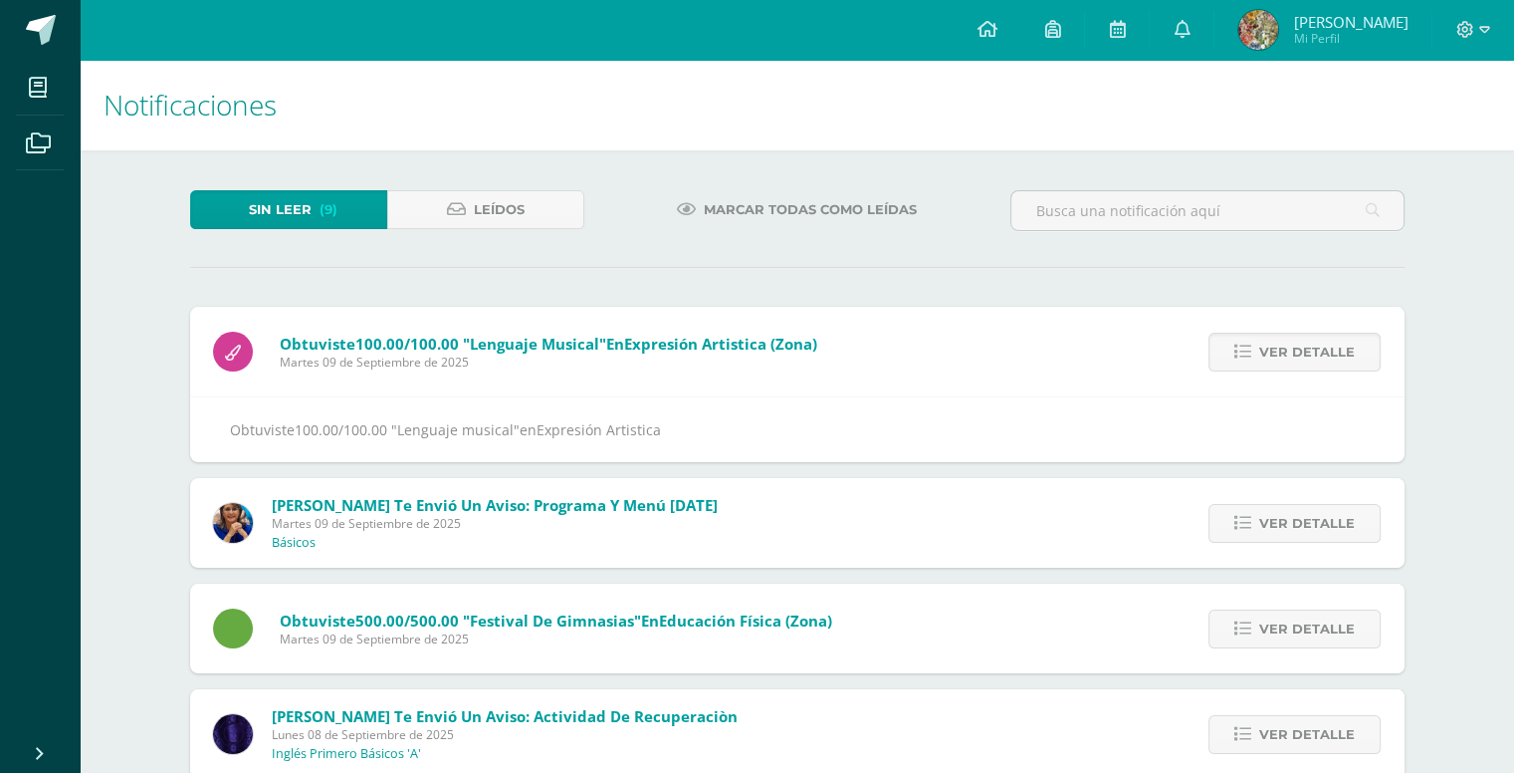
click at [1286, 351] on span "Ver detalle" at bounding box center [1307, 351] width 96 height 37
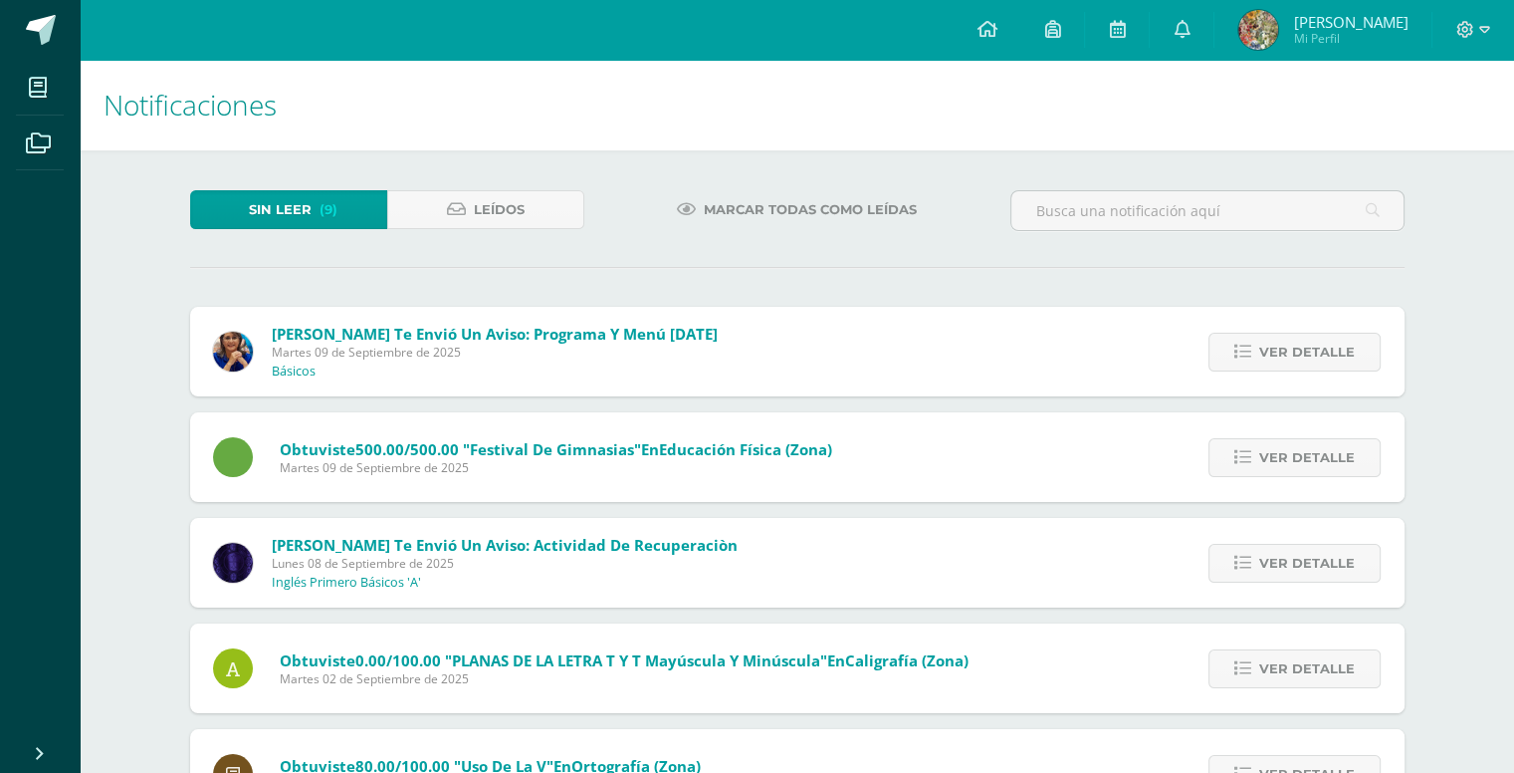
click at [1286, 351] on span "Ver detalle" at bounding box center [1307, 351] width 96 height 37
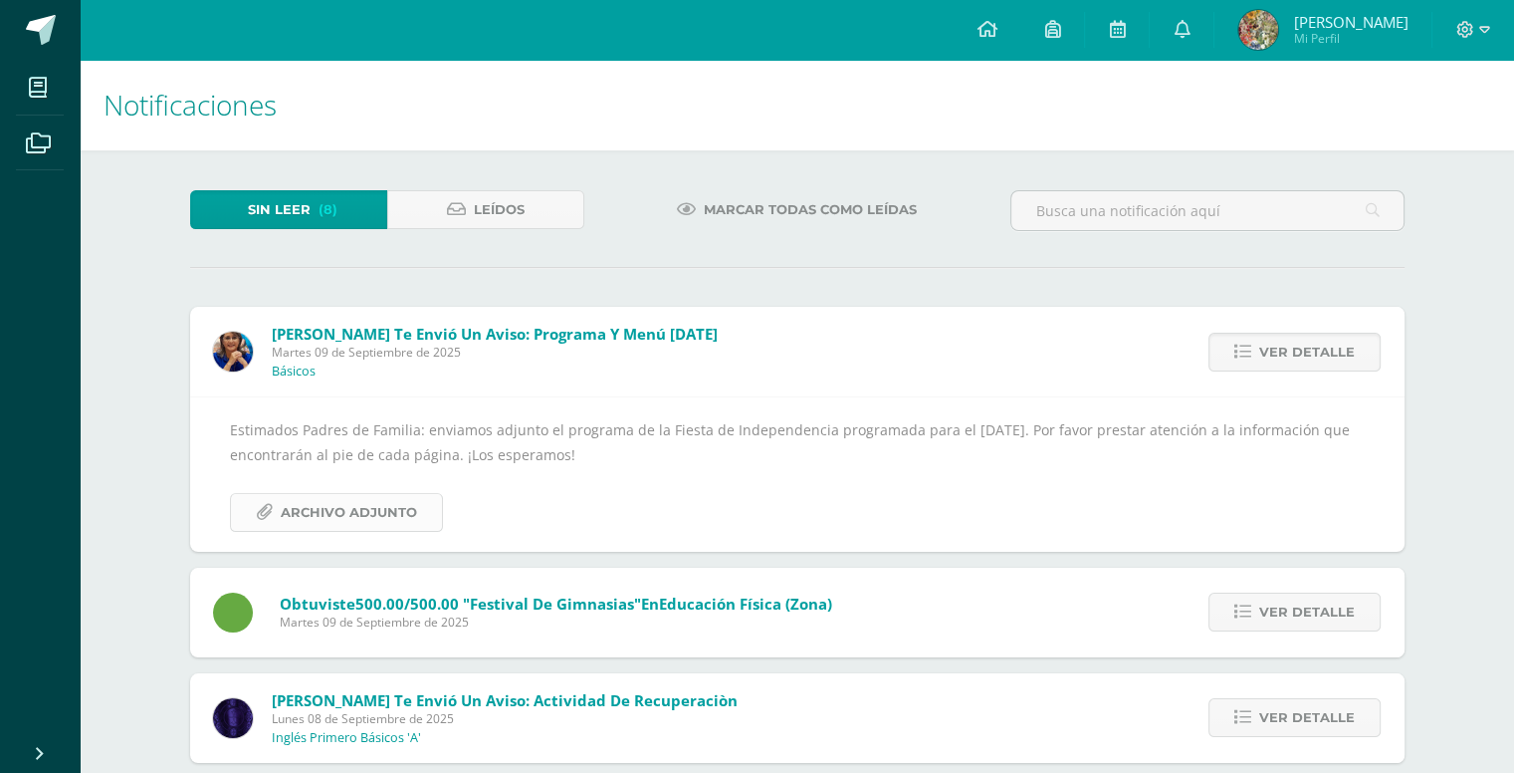
click at [305, 510] on span "Archivo Adjunto" at bounding box center [349, 512] width 136 height 37
click at [1344, 367] on span "Ver detalle" at bounding box center [1307, 351] width 96 height 37
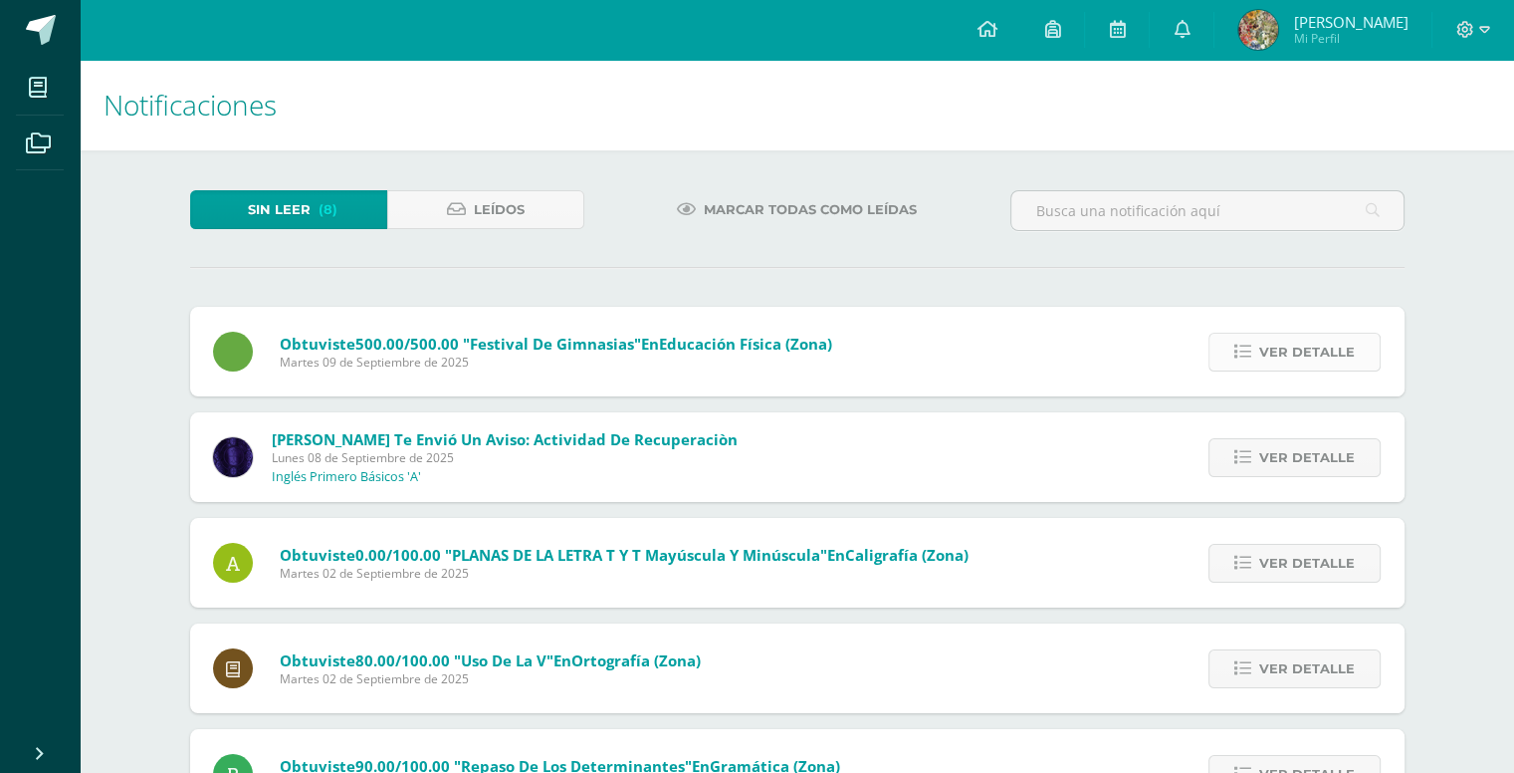
click at [1334, 353] on span "Ver detalle" at bounding box center [1307, 351] width 96 height 37
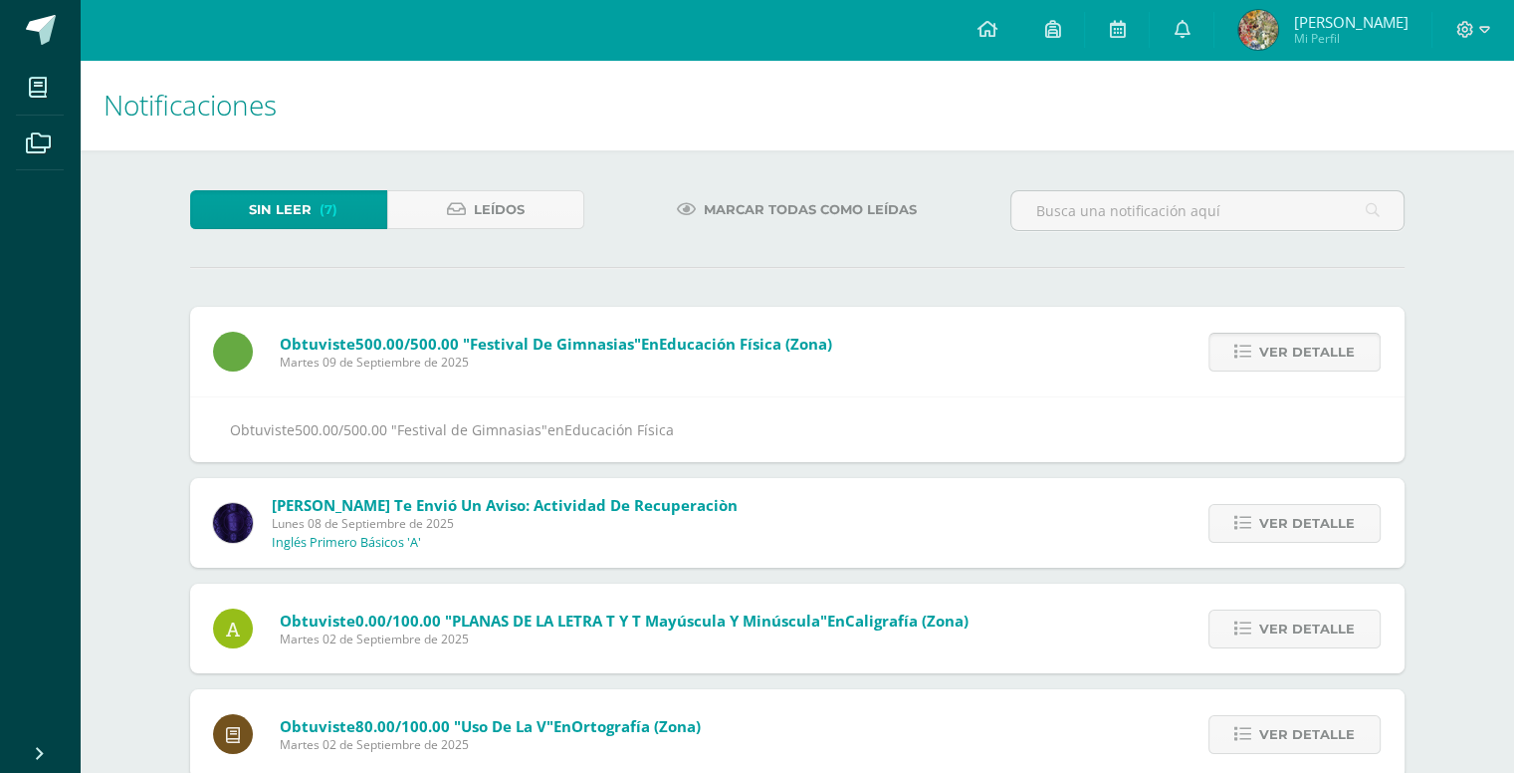
click at [1334, 353] on span "Ver detalle" at bounding box center [1307, 351] width 96 height 37
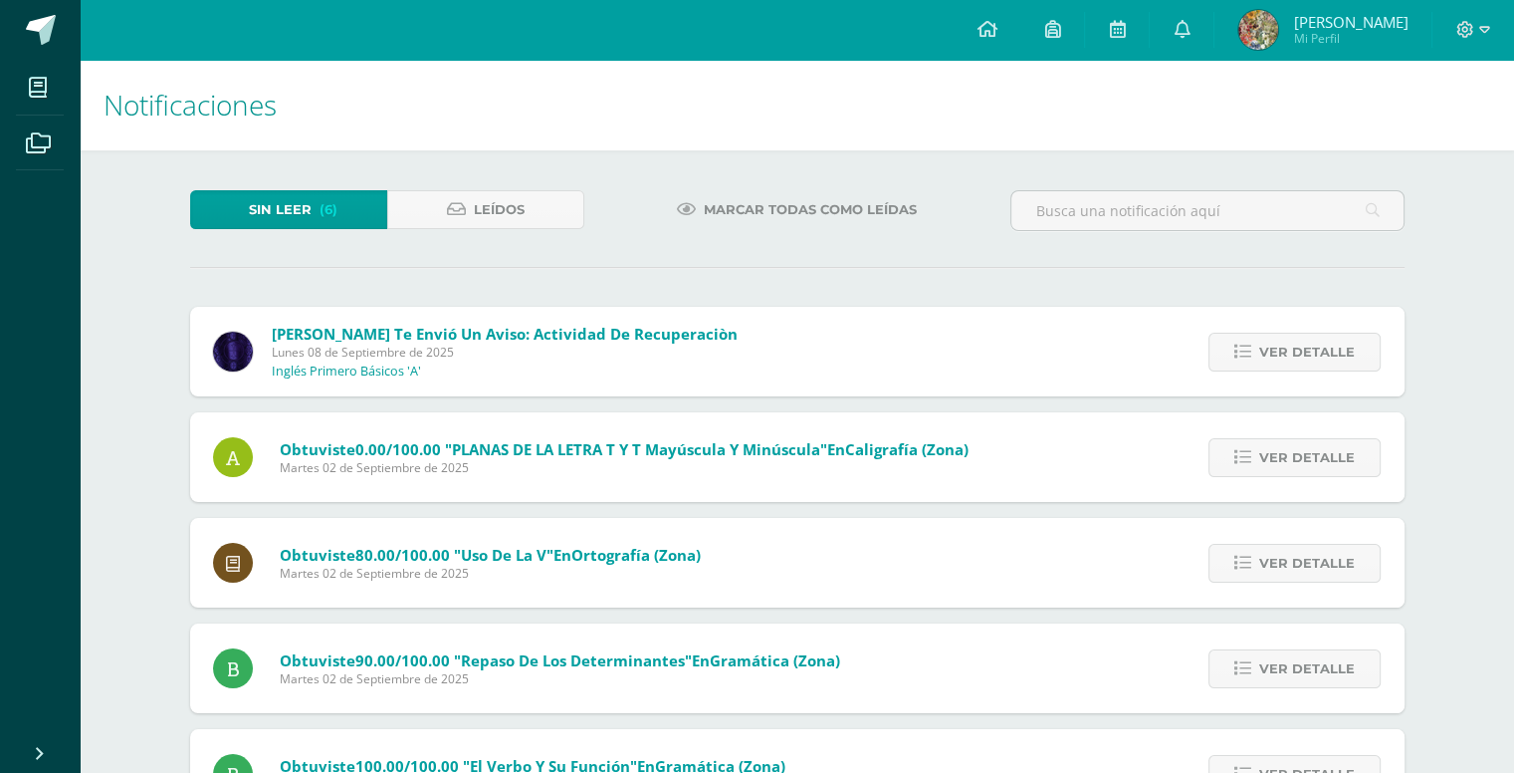
click at [1334, 353] on span "Ver detalle" at bounding box center [1307, 351] width 96 height 37
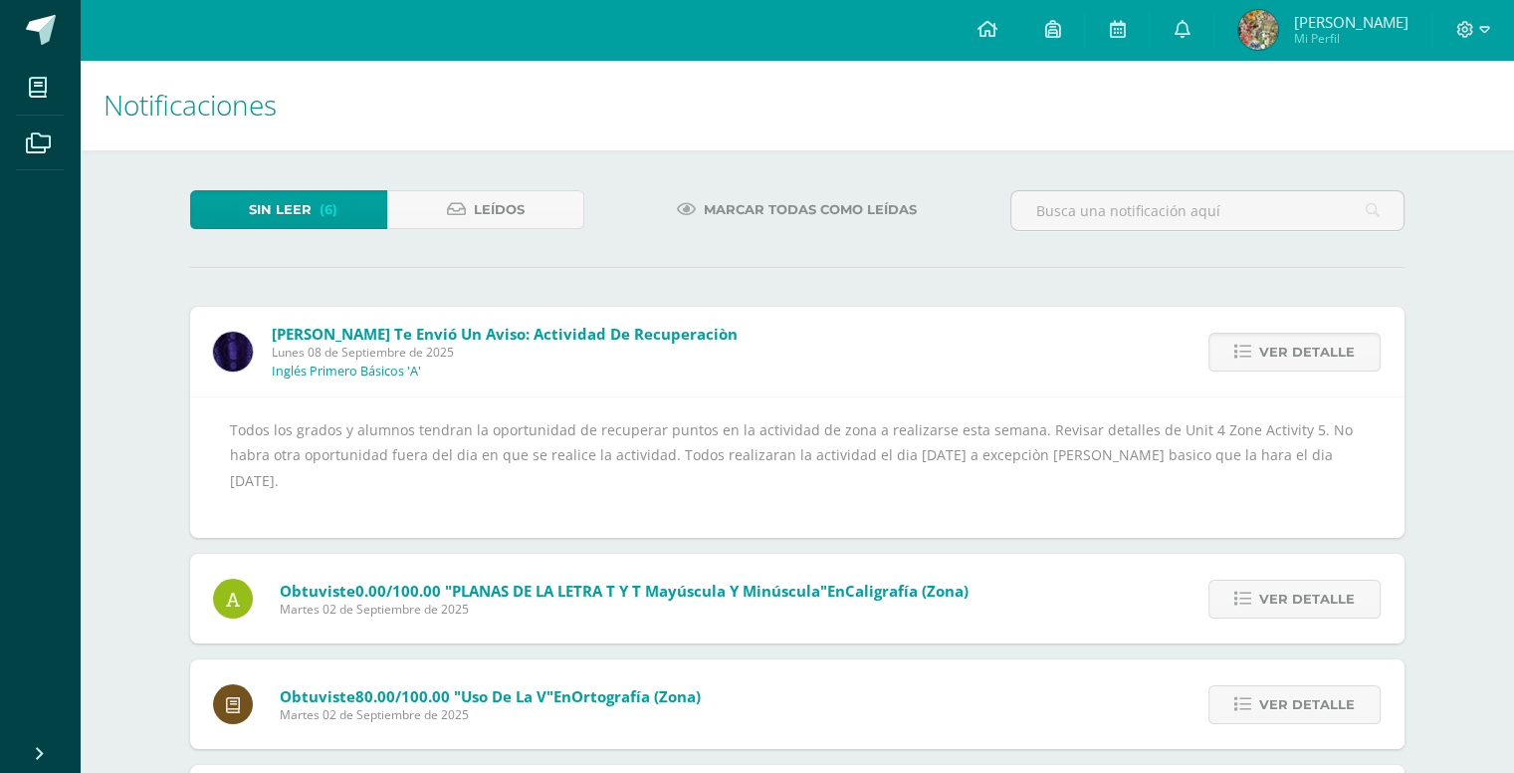
click at [1334, 353] on span "Ver detalle" at bounding box center [1307, 351] width 96 height 37
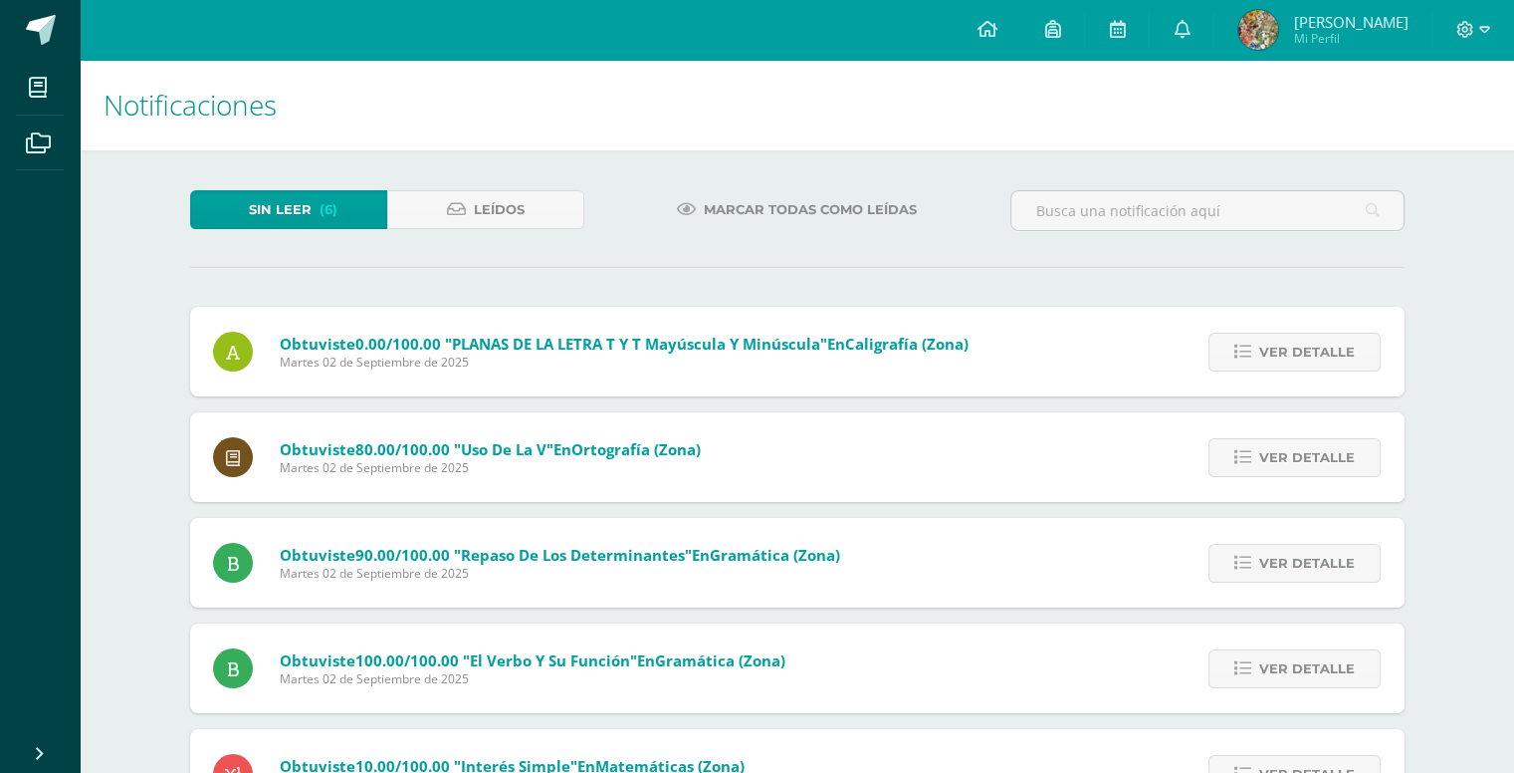
click at [1334, 353] on div "[PERSON_NAME] te envió un aviso: Actividad de Recuperaciòn [DATE] Inglés Primer…" at bounding box center [797, 563] width 1215 height 512
click at [1334, 353] on span "Ver detalle" at bounding box center [1307, 351] width 96 height 37
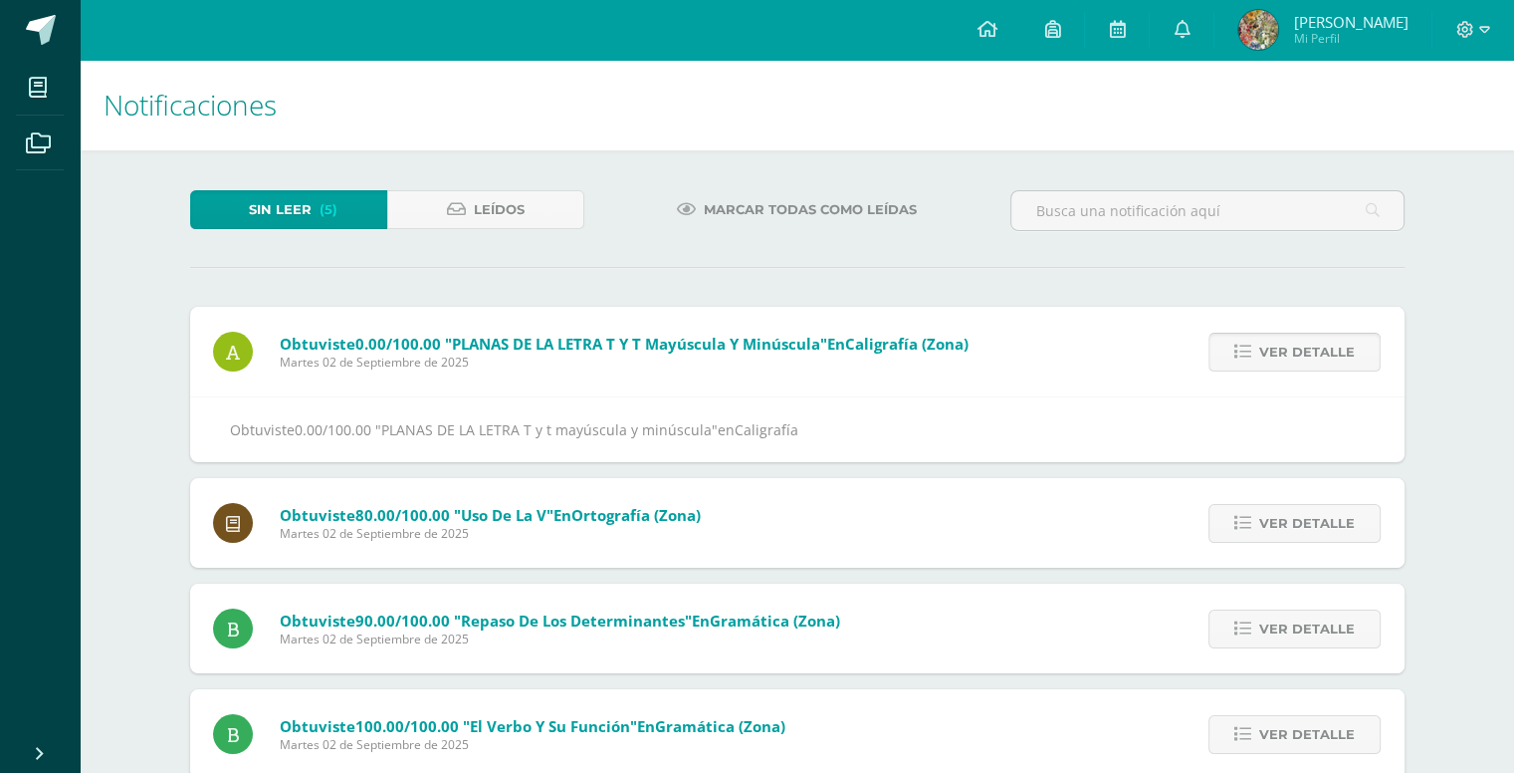
click at [1334, 353] on span "Ver detalle" at bounding box center [1307, 351] width 96 height 37
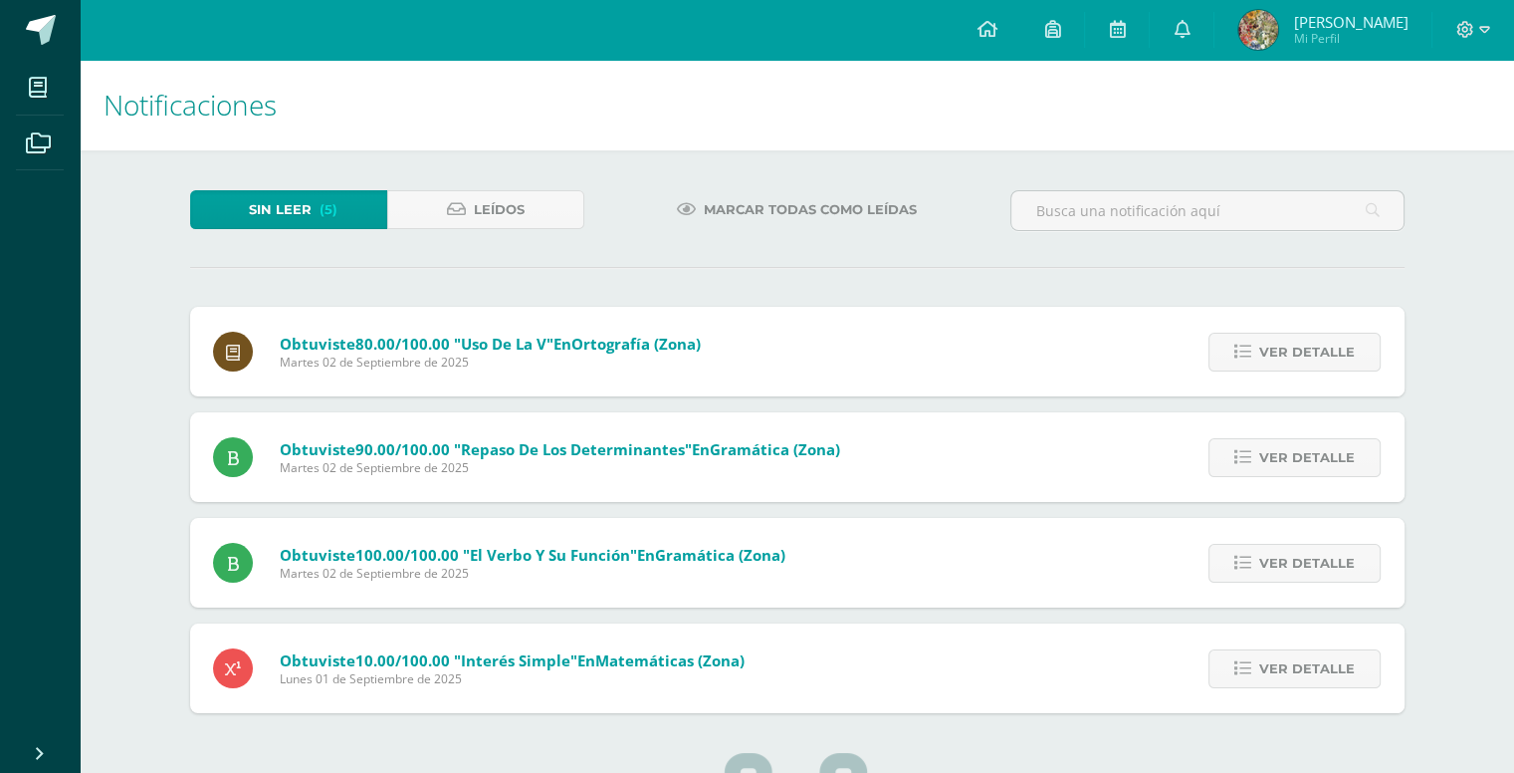
click at [1334, 353] on span "Ver detalle" at bounding box center [1307, 351] width 96 height 37
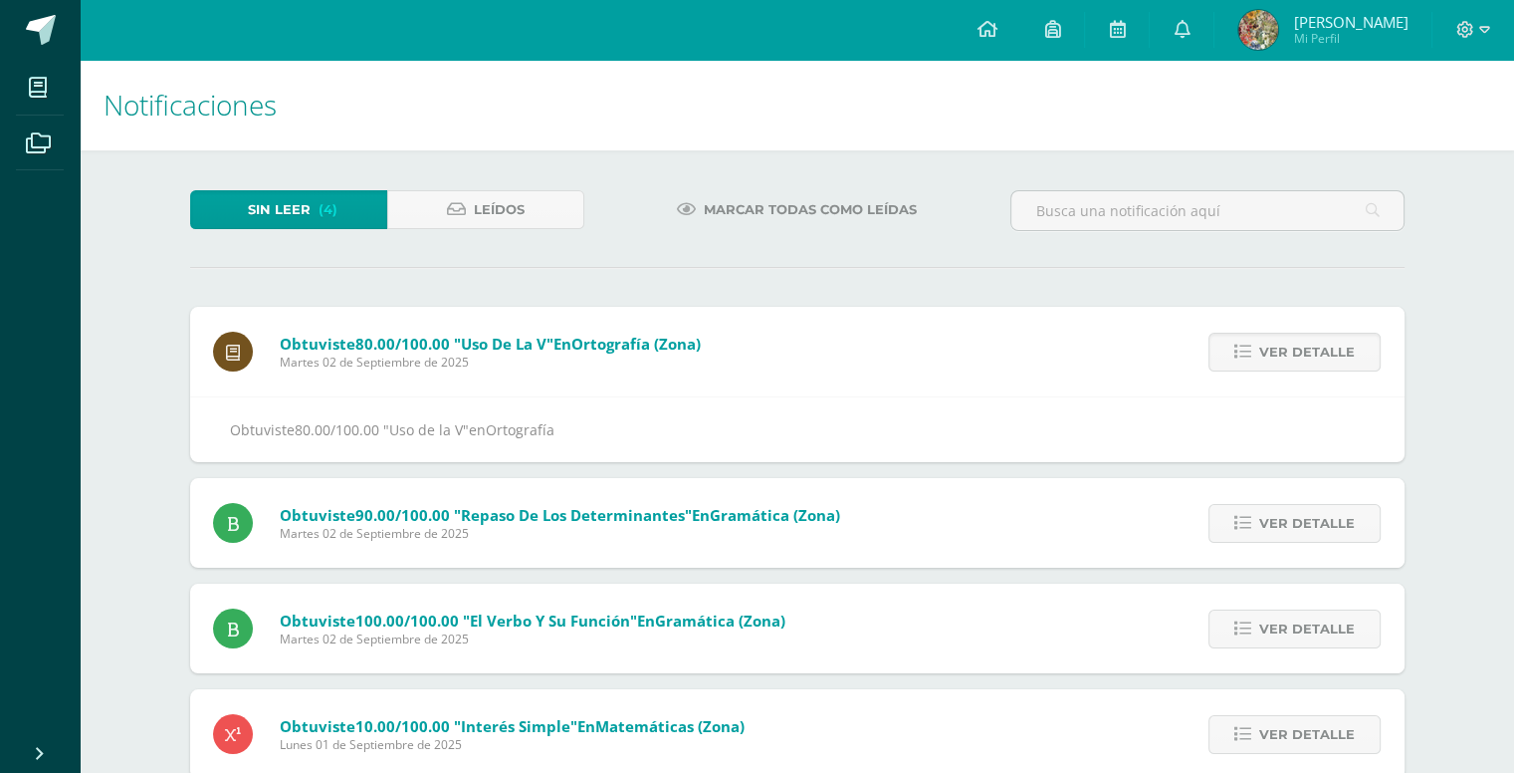
click at [1334, 353] on span "Ver detalle" at bounding box center [1307, 351] width 96 height 37
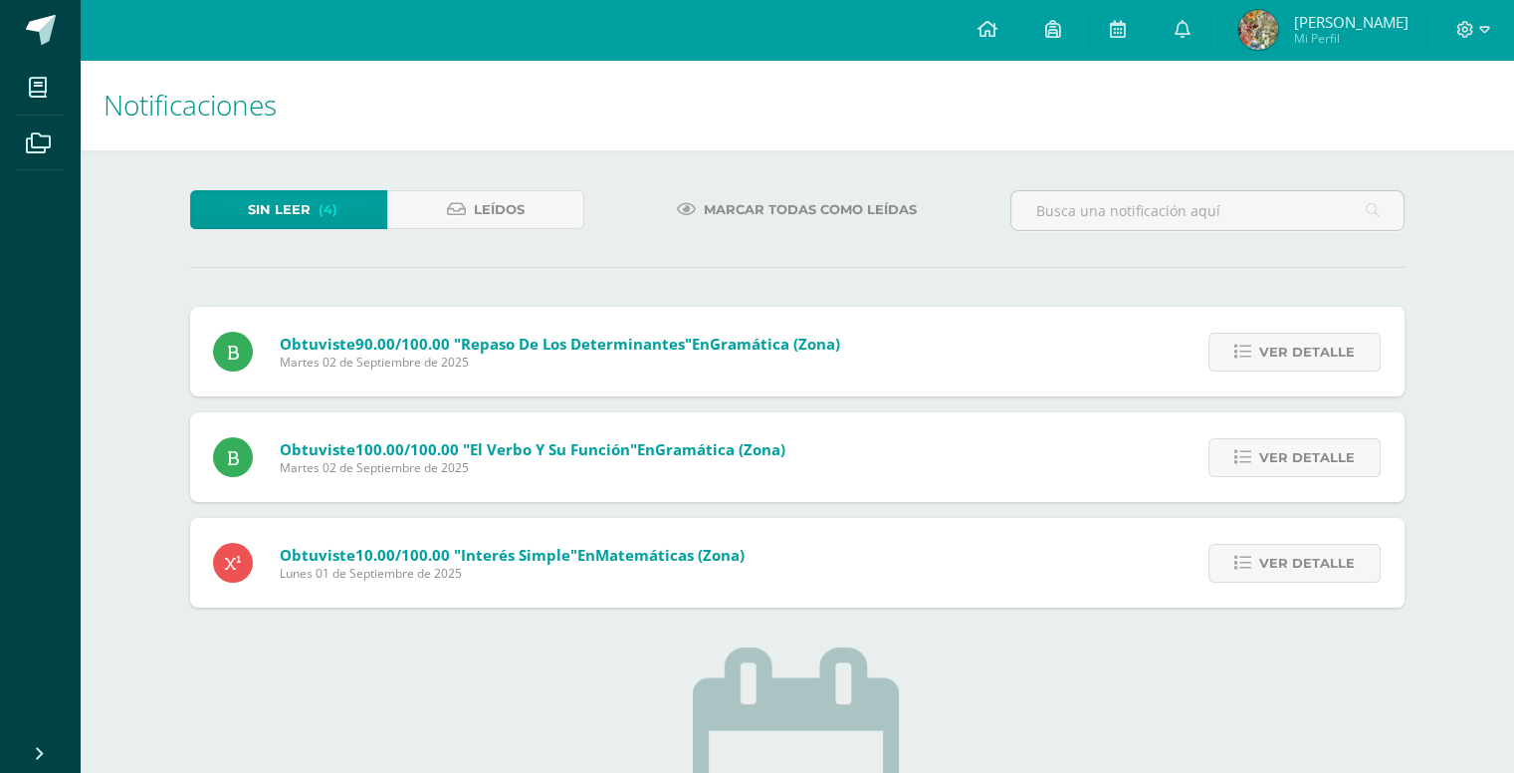
click at [1334, 353] on div "Obtuviste 80.00/100.00 "Uso de la V" en Ortografía (Zona) [DATE] Ver detalle Ob…" at bounding box center [797, 457] width 1215 height 301
click at [1334, 353] on span "Ver detalle" at bounding box center [1307, 351] width 96 height 37
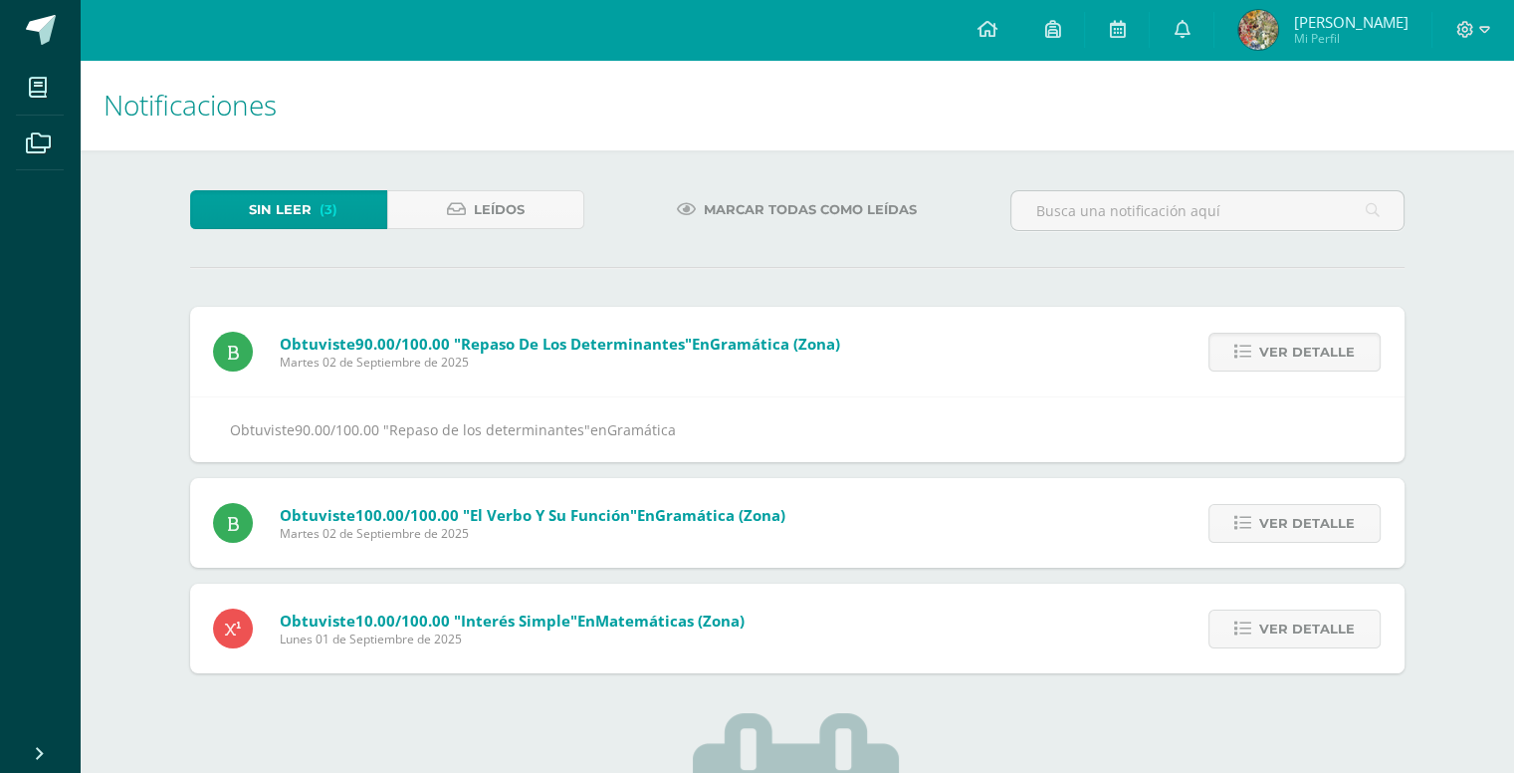
click at [1334, 353] on span "Ver detalle" at bounding box center [1307, 351] width 96 height 37
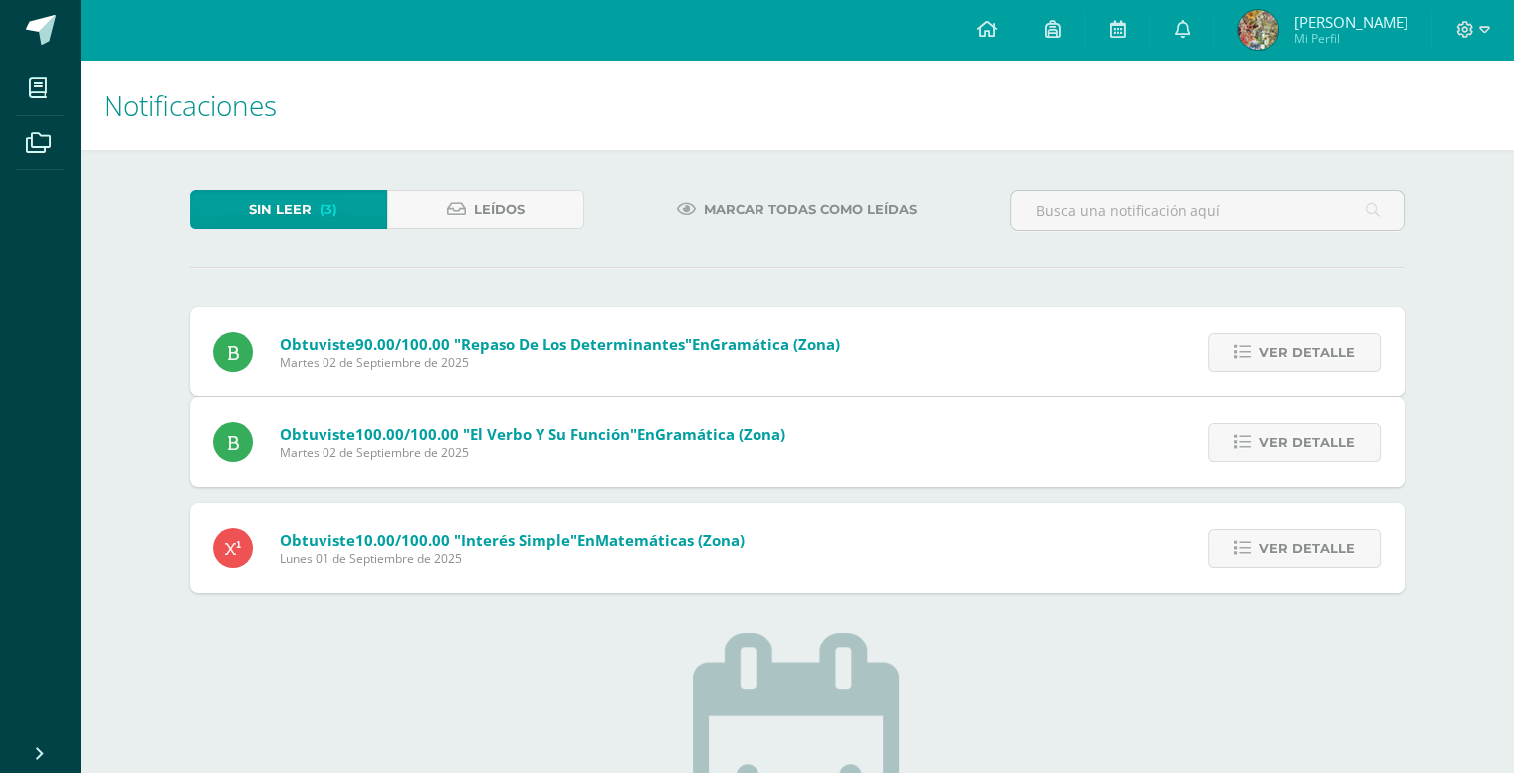
click at [1334, 424] on span "Ver detalle" at bounding box center [1307, 442] width 96 height 37
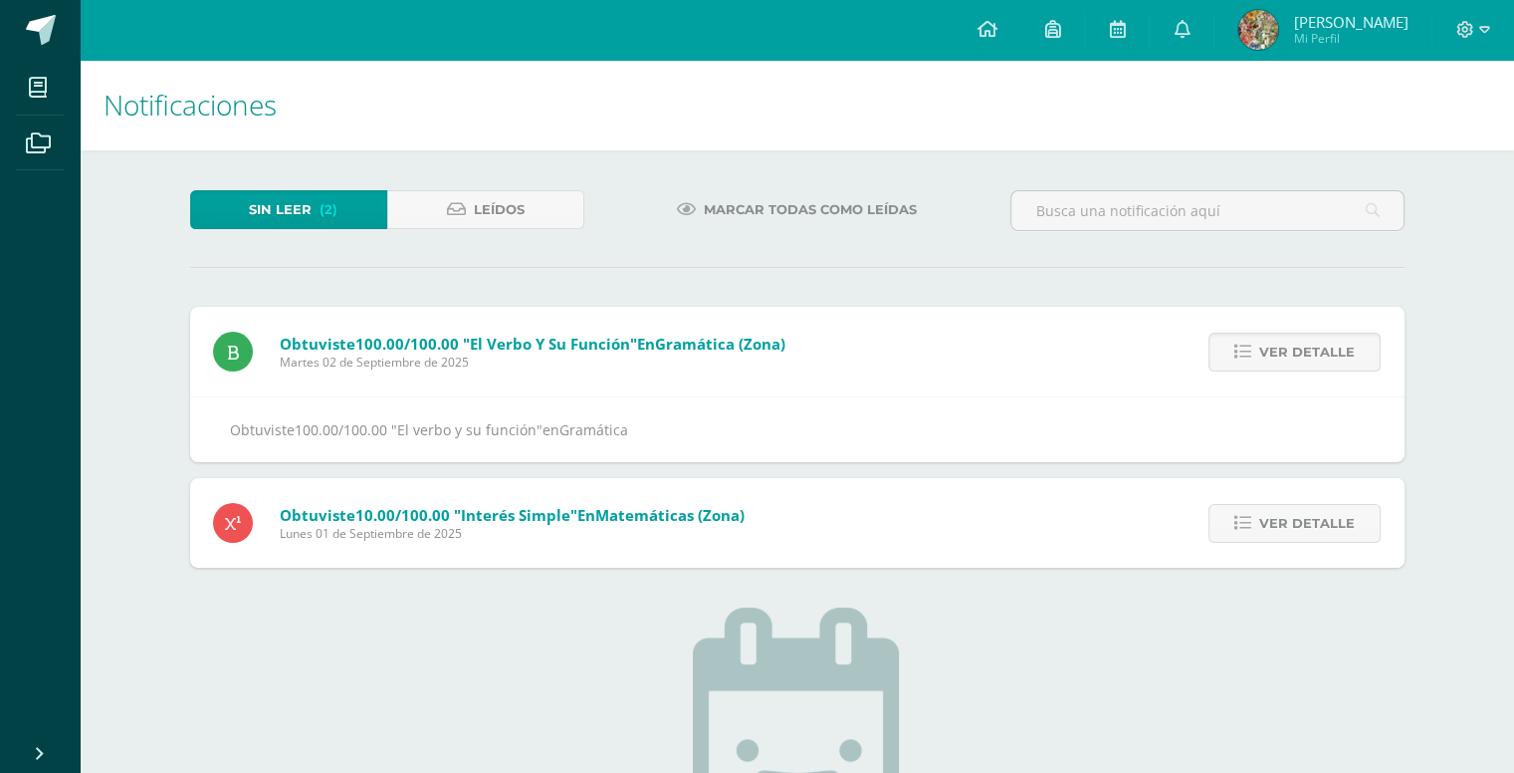
click at [1334, 353] on span "Ver detalle" at bounding box center [1307, 351] width 96 height 37
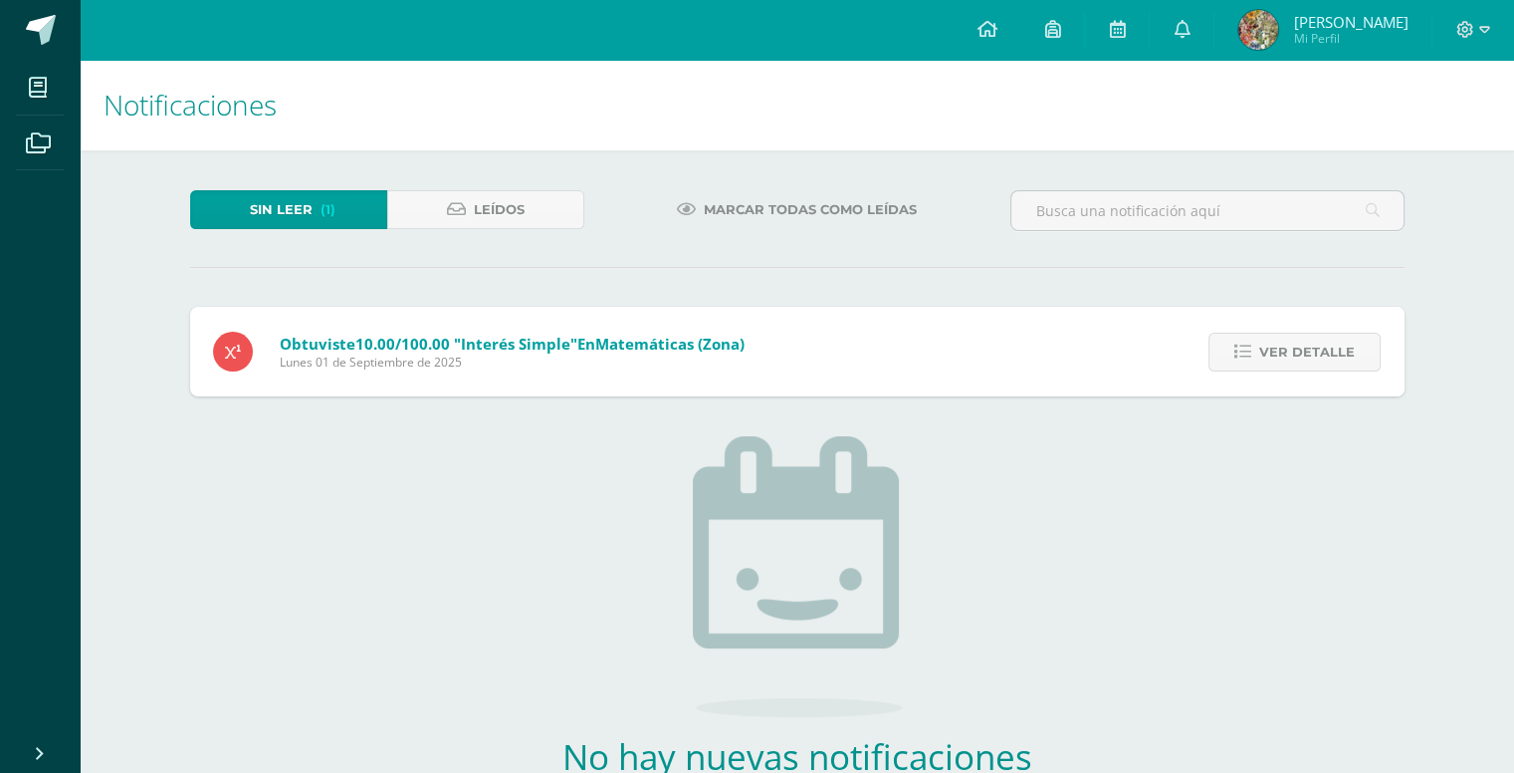
click at [1334, 353] on span "Ver detalle" at bounding box center [1307, 351] width 96 height 37
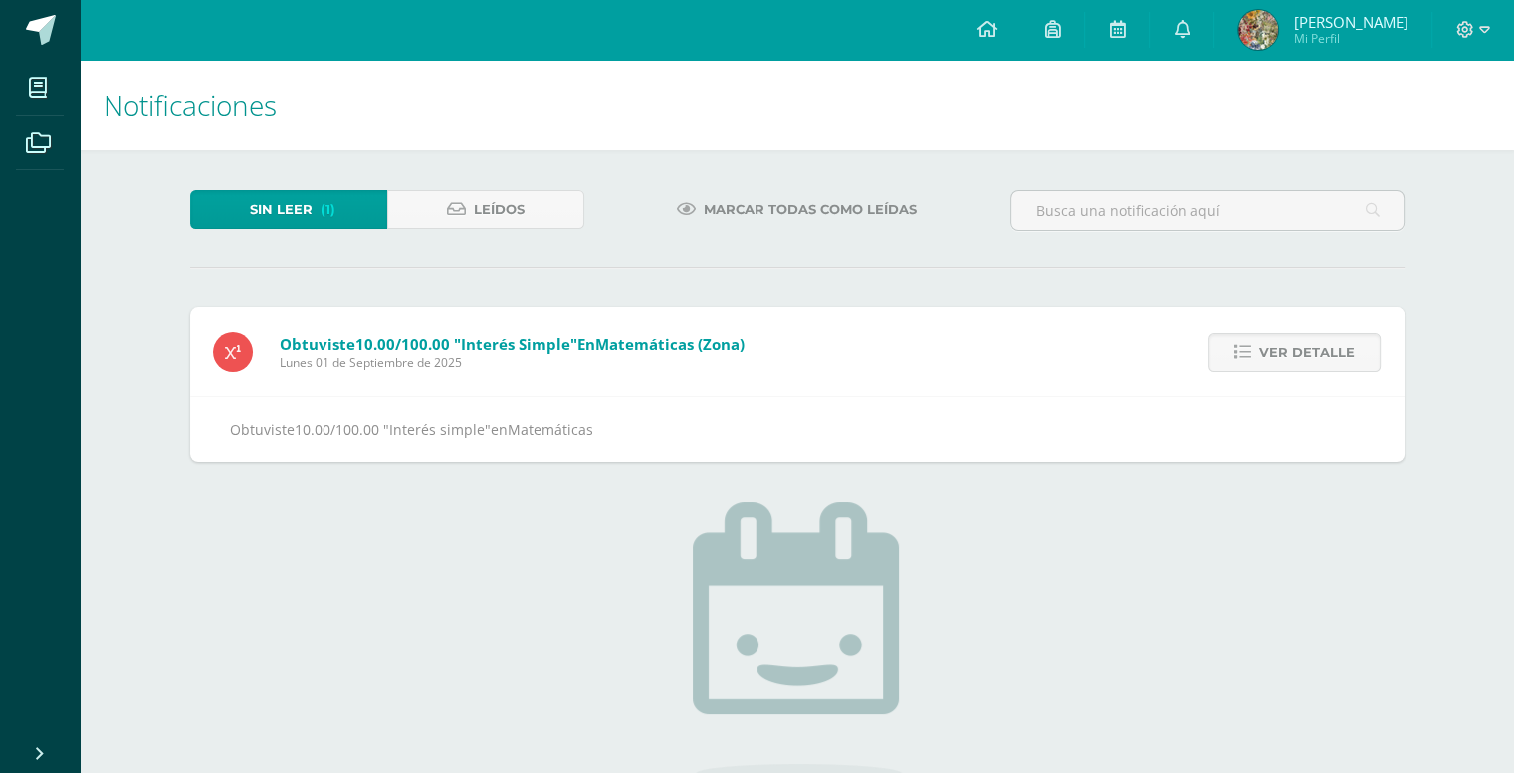
click at [1334, 353] on span "Ver detalle" at bounding box center [1307, 351] width 96 height 37
